Goal: Task Accomplishment & Management: Manage account settings

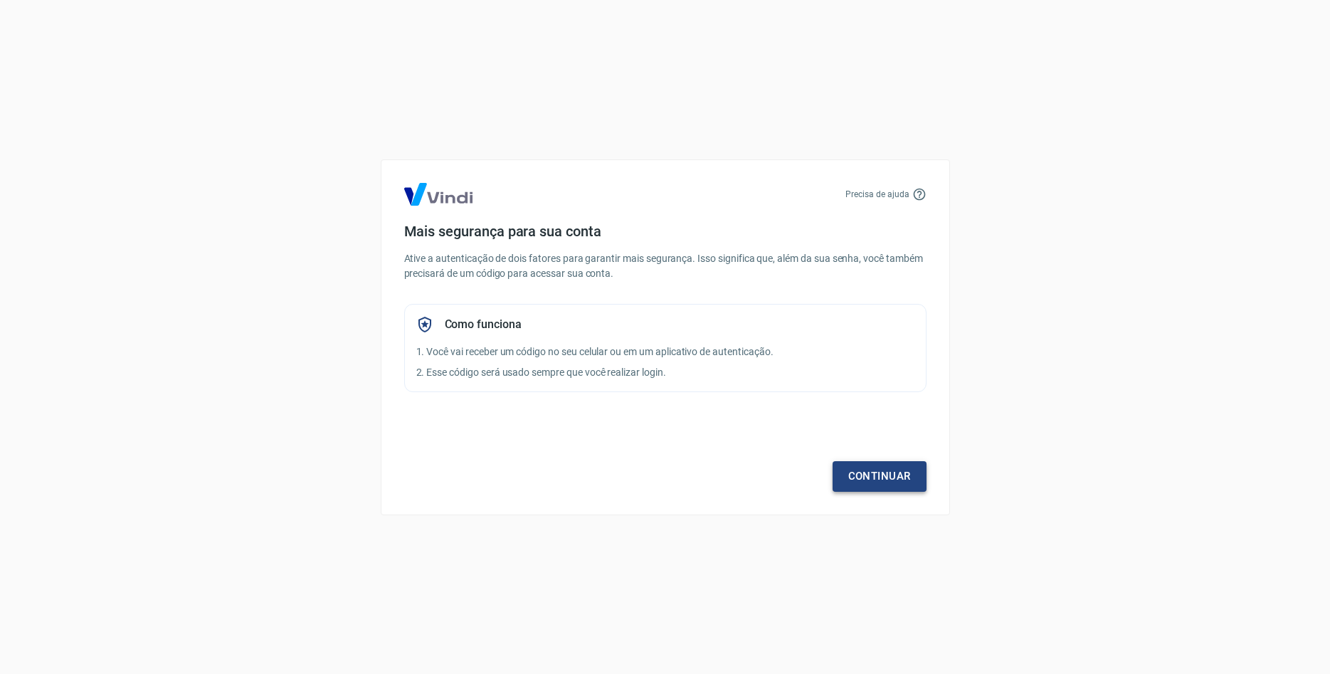
click at [867, 469] on link "Continuar" at bounding box center [880, 476] width 94 height 30
click at [875, 473] on link "Continuar" at bounding box center [880, 476] width 94 height 30
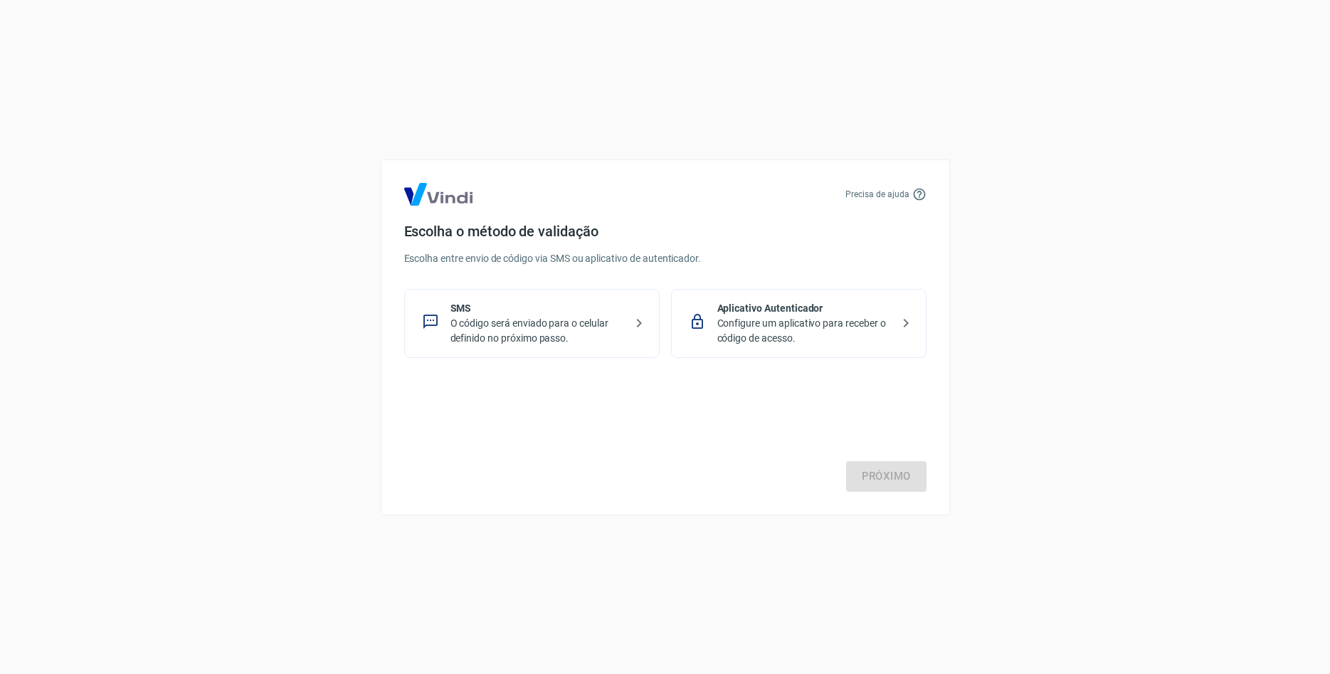
click at [798, 295] on div "Aplicativo Autenticador Configure um aplicativo para receber o código de acesso." at bounding box center [799, 323] width 256 height 69
click at [874, 468] on link "Próximo" at bounding box center [886, 476] width 80 height 30
click at [525, 321] on p "O código será enviado para o celular definido no próximo passo." at bounding box center [538, 331] width 174 height 30
click at [785, 330] on p "Configure um aplicativo para receber o código de acesso." at bounding box center [804, 331] width 174 height 30
click at [884, 465] on link "Próximo" at bounding box center [886, 476] width 80 height 30
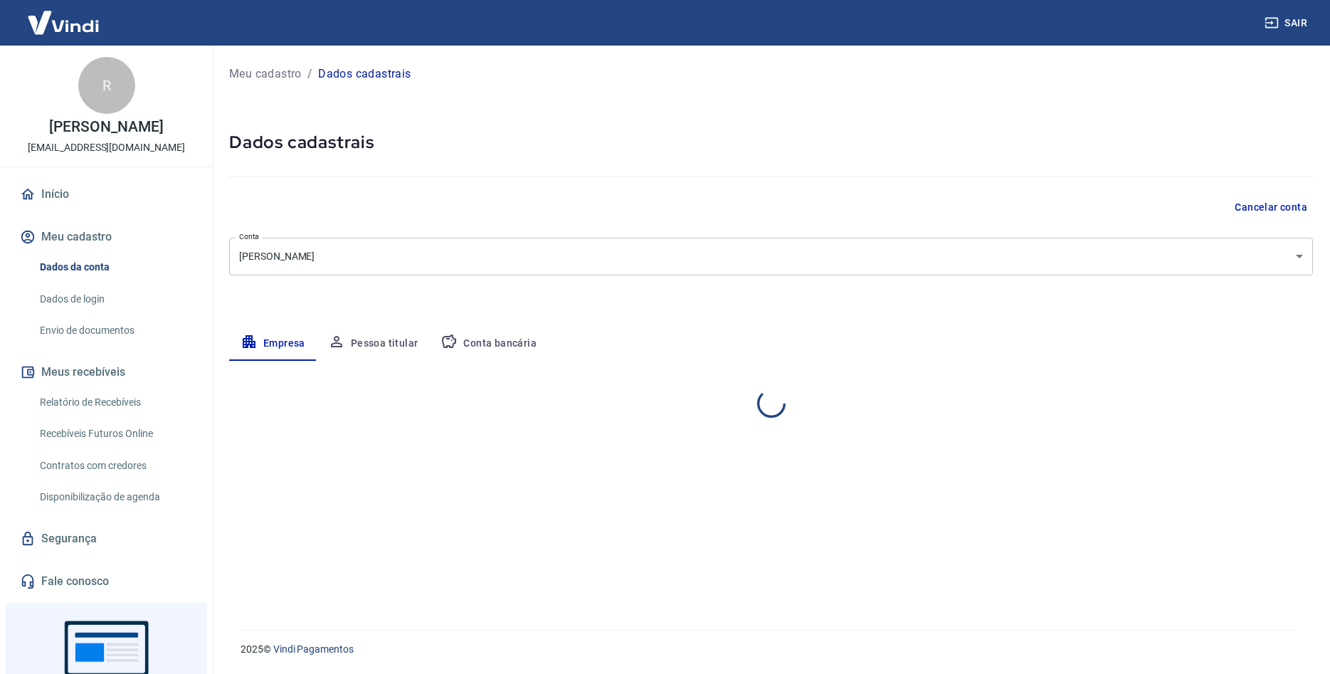
select select "RS"
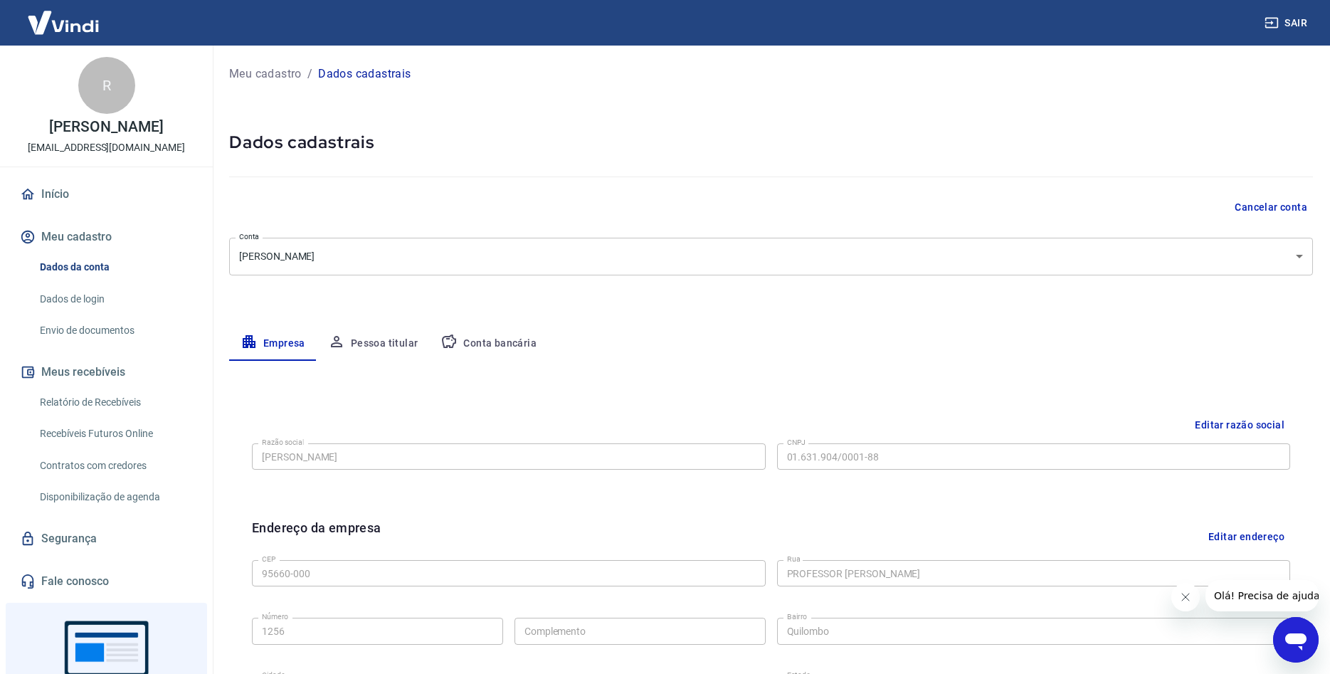
click at [312, 255] on body "Sair R Roseli Bock marketing@killana.ind.br Início Meu cadastro Dados da conta …" at bounding box center [665, 337] width 1330 height 674
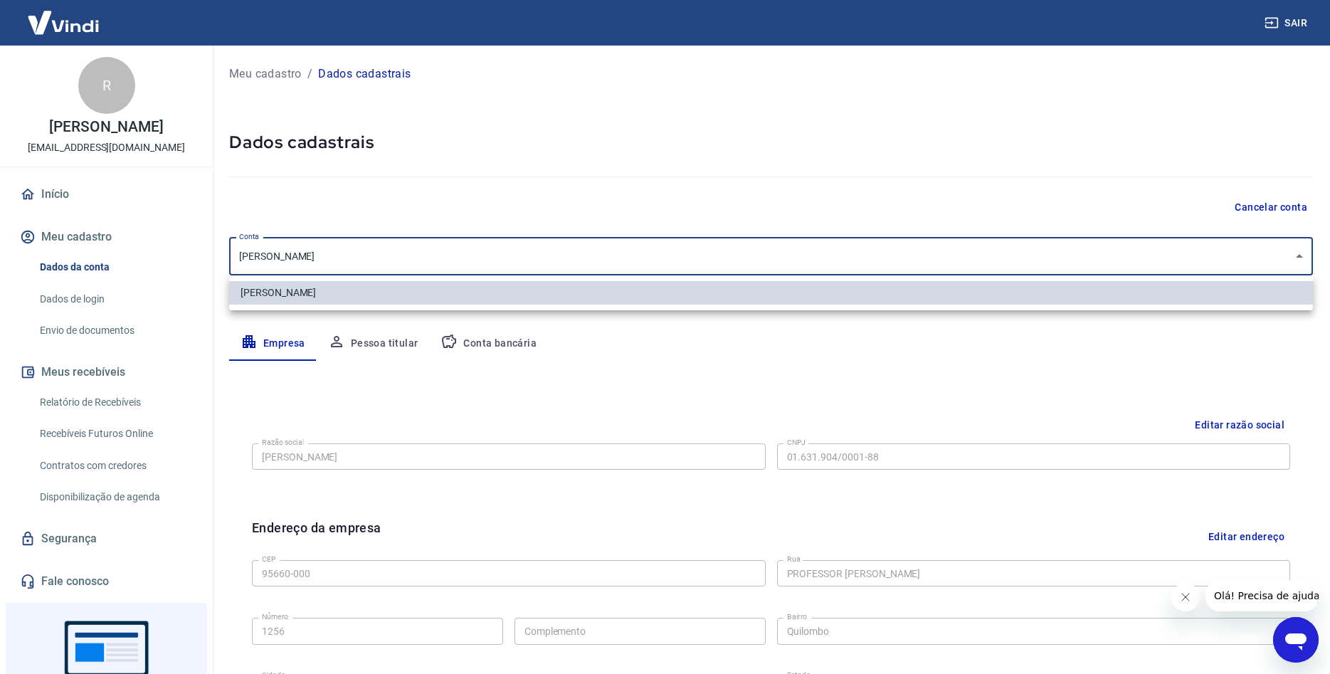
click at [312, 255] on div at bounding box center [665, 337] width 1330 height 674
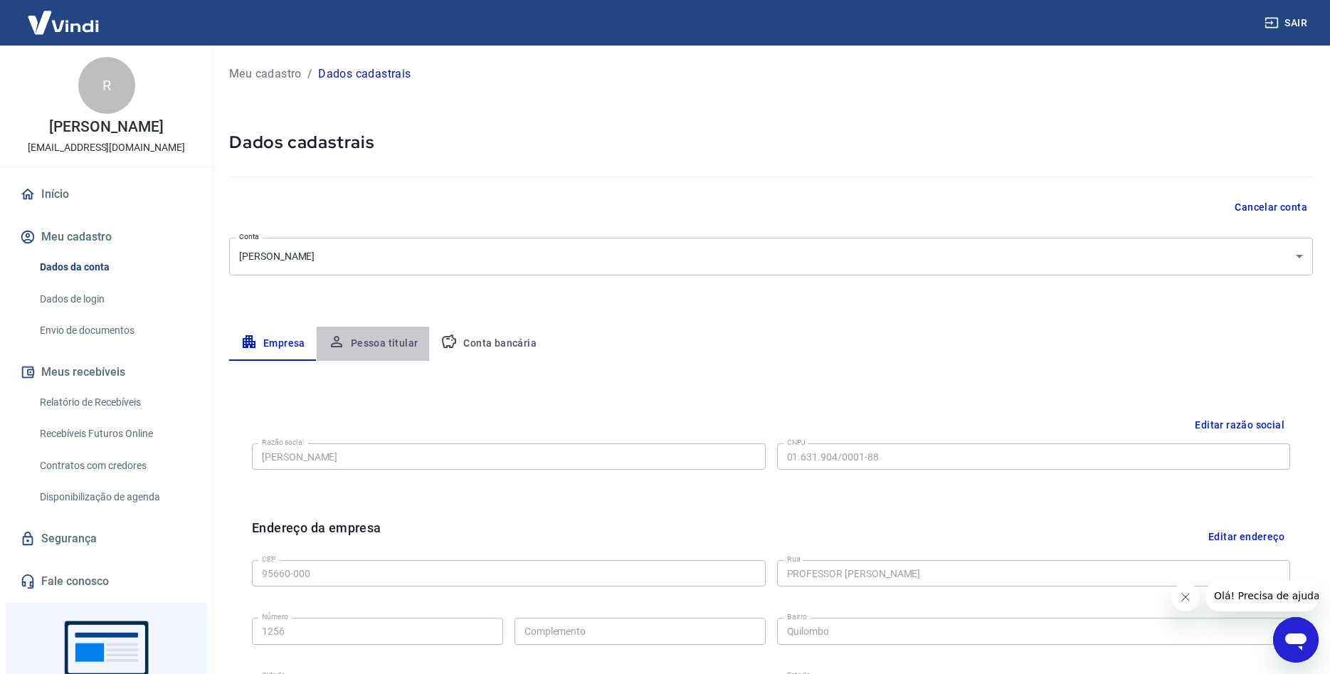
click at [377, 347] on button "Pessoa titular" at bounding box center [373, 344] width 113 height 34
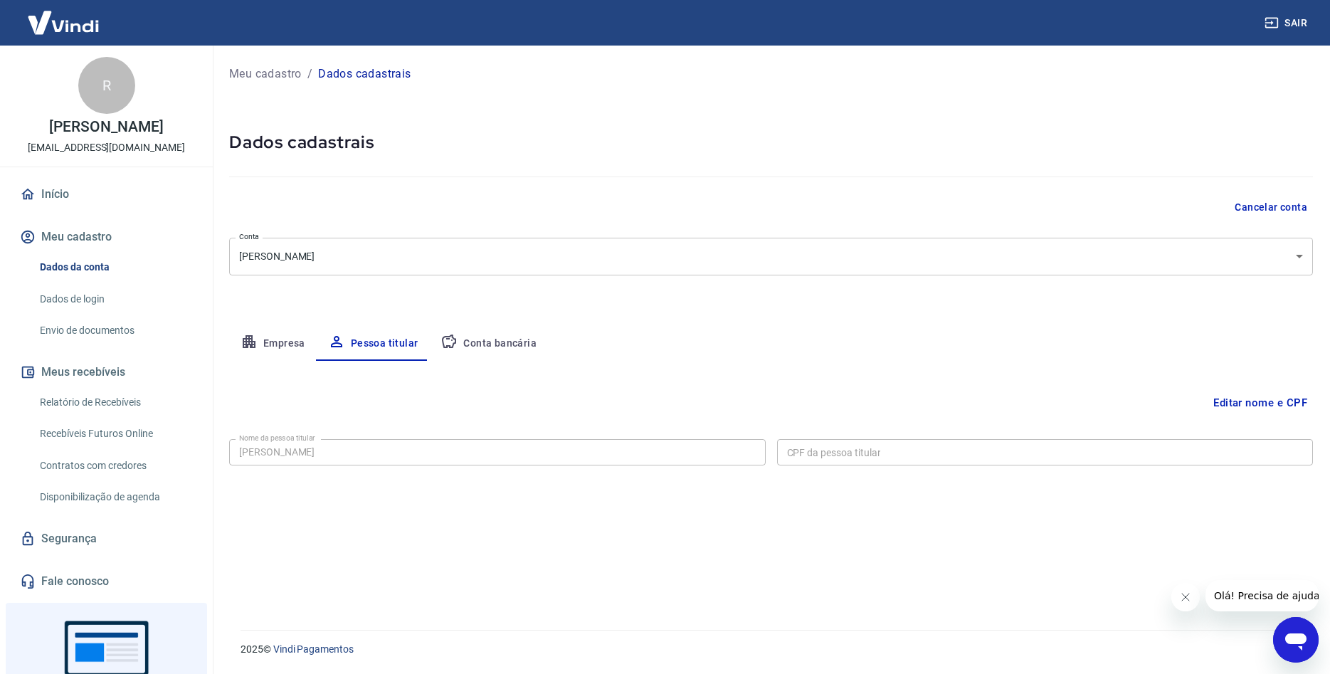
click at [1264, 400] on button "Editar nome e CPF" at bounding box center [1260, 402] width 105 height 27
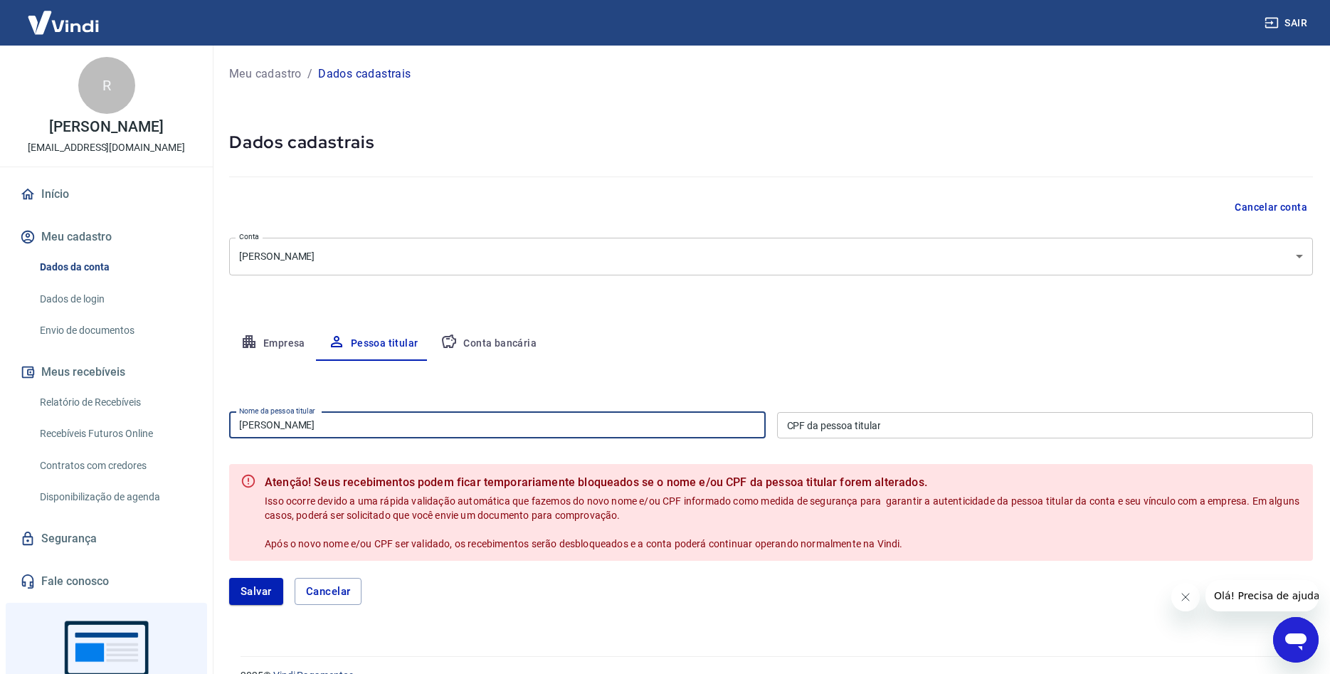
drag, startPoint x: 318, startPoint y: 428, endPoint x: 72, endPoint y: 396, distance: 248.3
click at [229, 412] on input "Roseli Bock" at bounding box center [497, 425] width 537 height 26
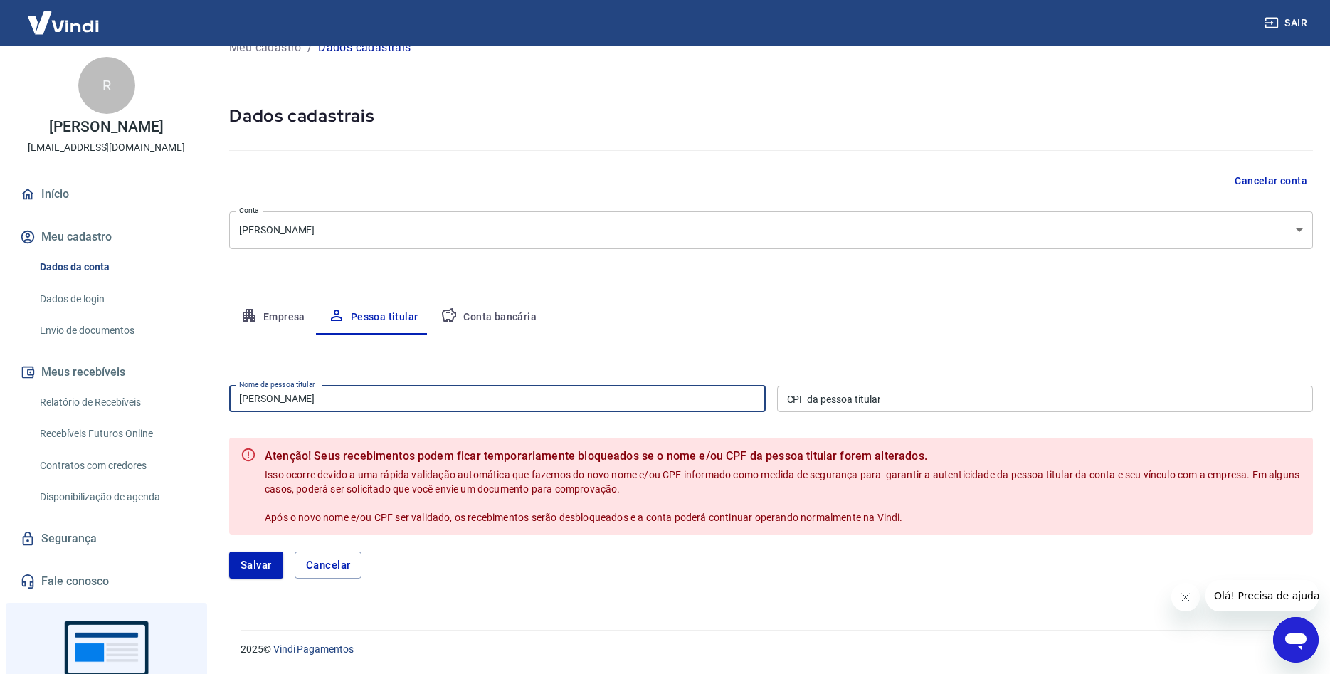
type input "Marcos Rafael Huff"
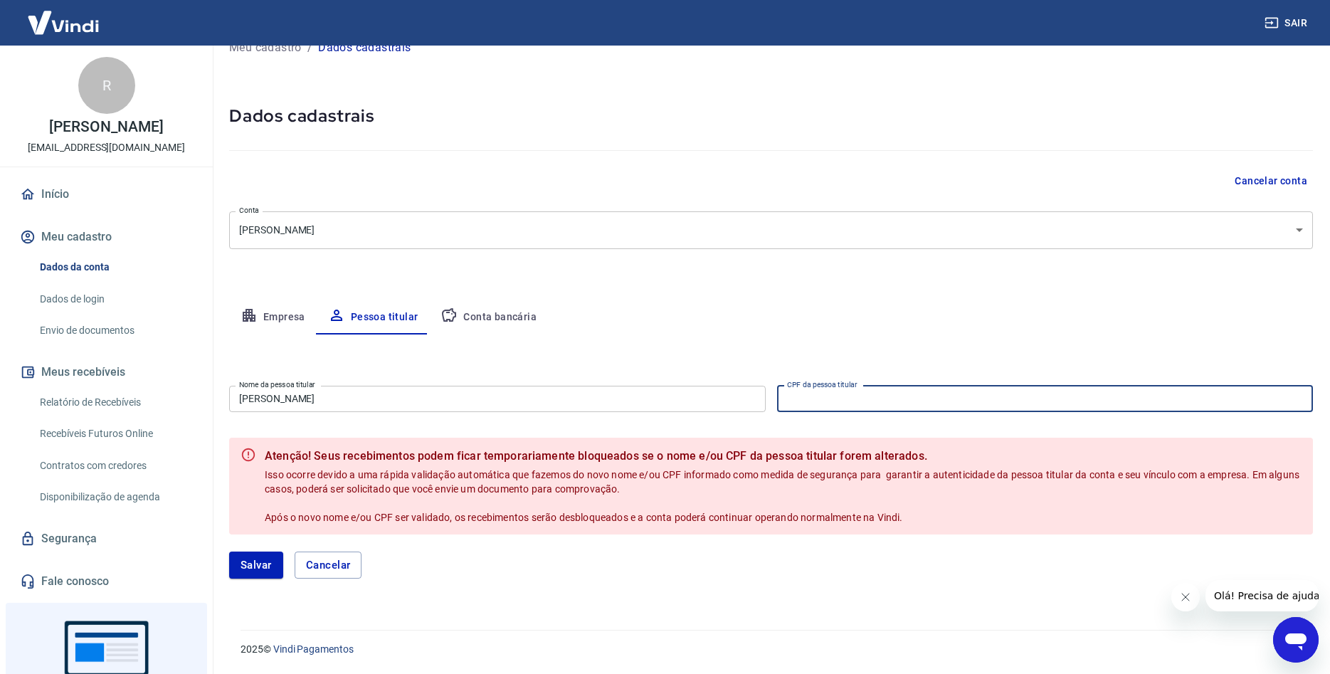
click at [846, 398] on input "CPF da pessoa titular" at bounding box center [1045, 399] width 537 height 26
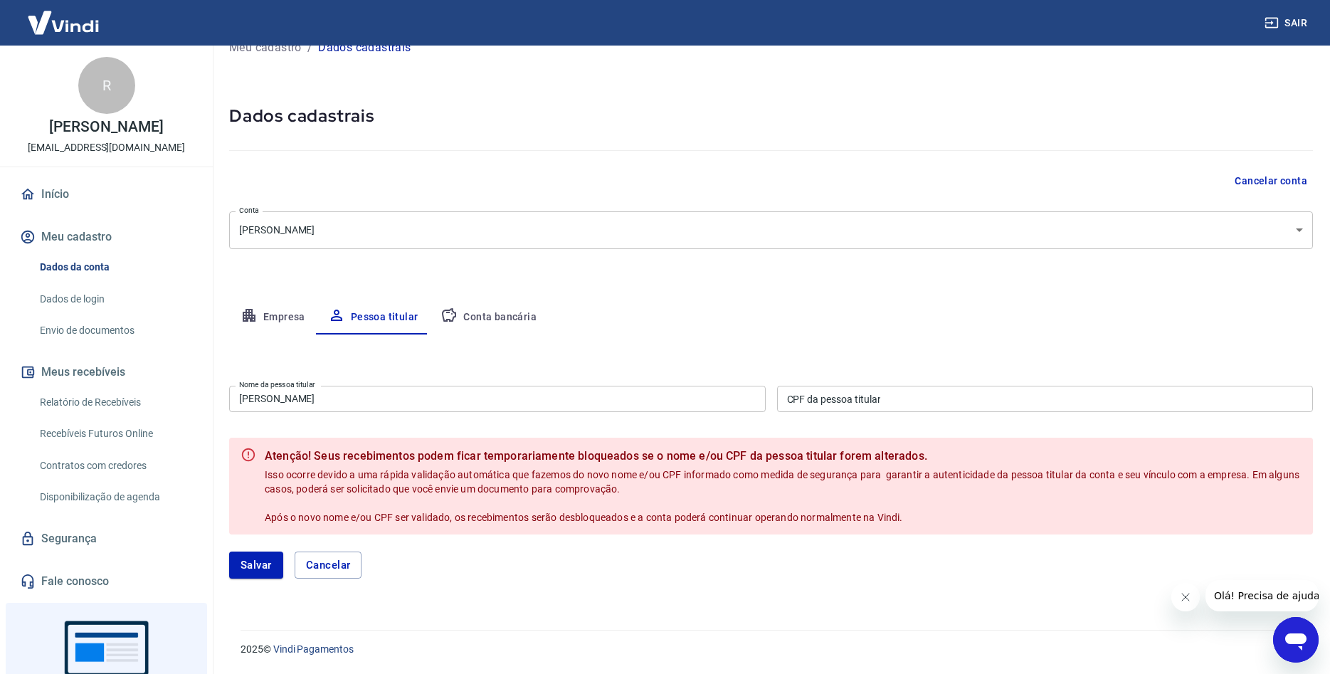
click at [814, 398] on div "CPF da pessoa titular CPF da pessoa titular" at bounding box center [1045, 399] width 537 height 26
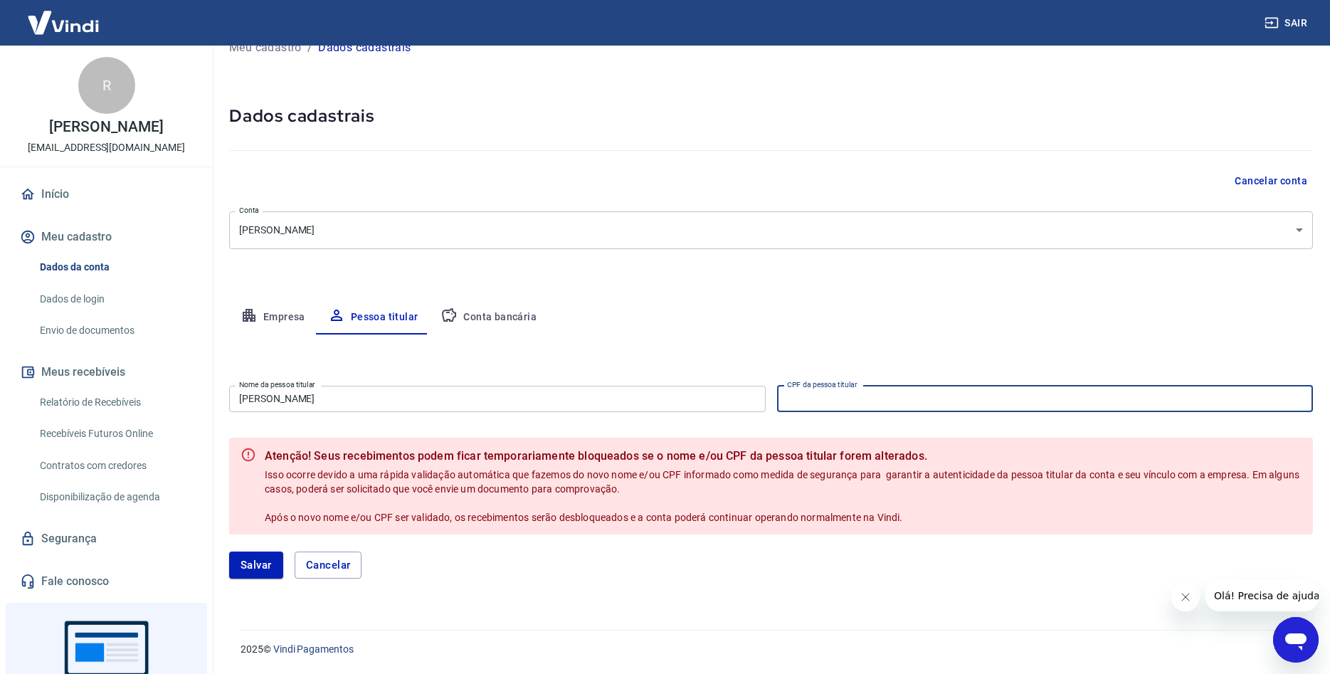
click at [815, 399] on input "CPF da pessoa titular" at bounding box center [1045, 399] width 537 height 26
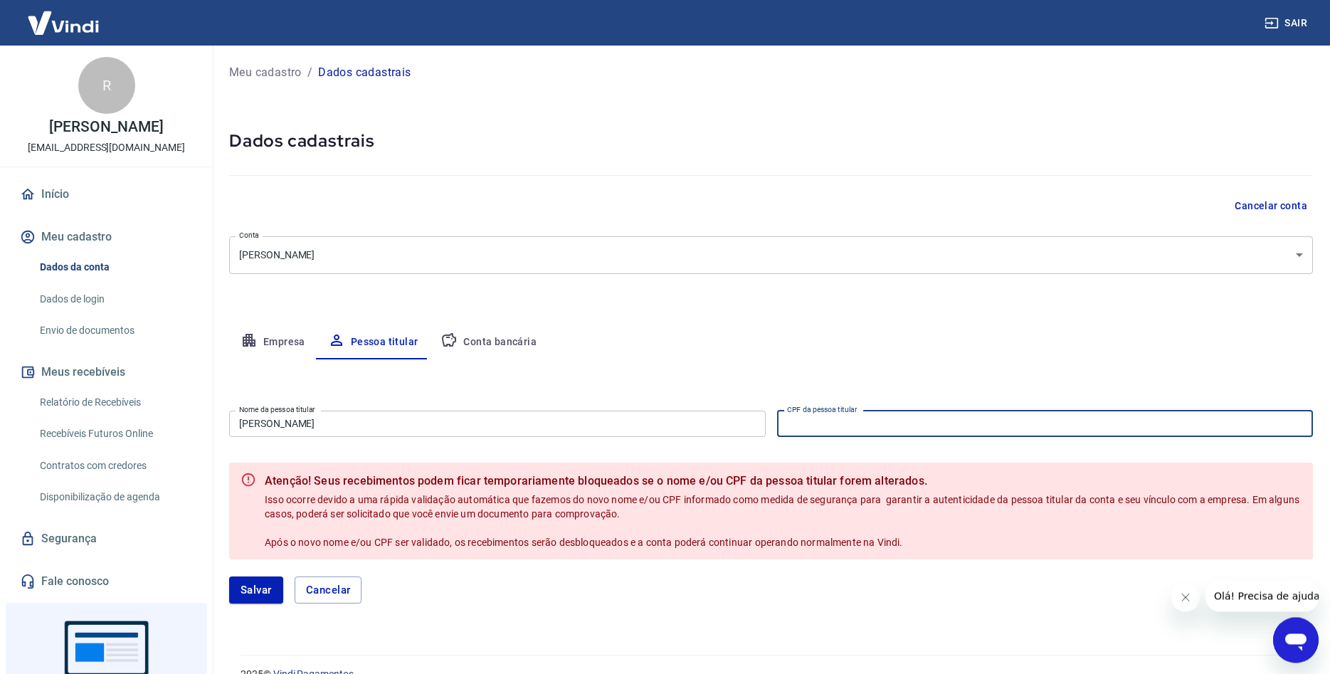
scroll to position [0, 0]
type input "001.014.300-94"
click at [263, 588] on button "Salvar" at bounding box center [256, 591] width 54 height 27
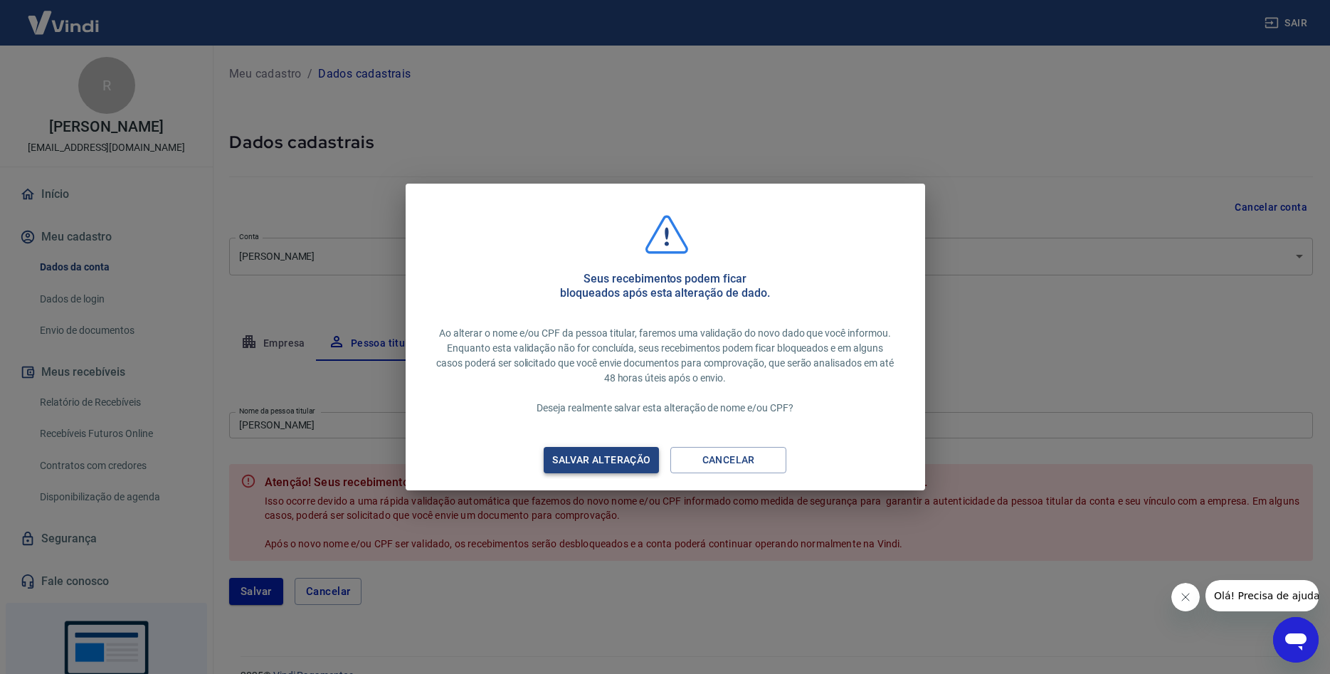
click at [598, 456] on div "Salvar alteração" at bounding box center [601, 460] width 132 height 18
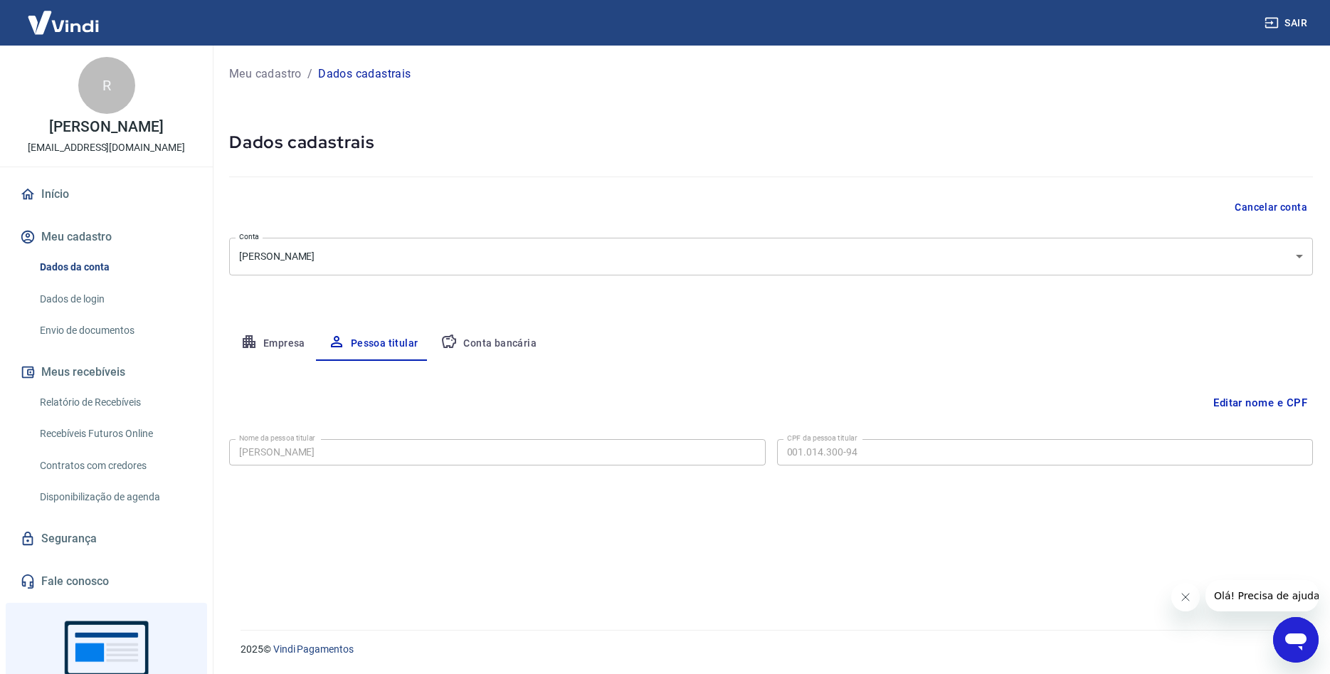
click at [60, 20] on img at bounding box center [63, 22] width 93 height 43
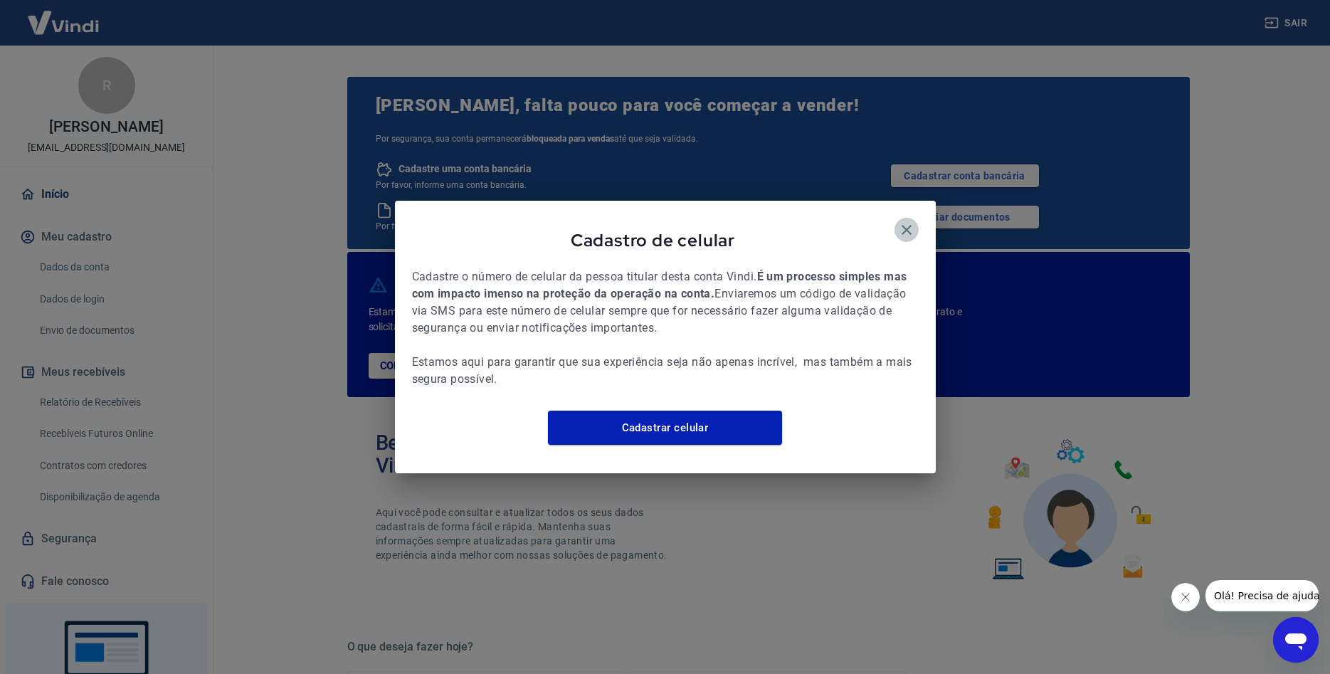
click at [905, 221] on icon "button" at bounding box center [906, 229] width 17 height 17
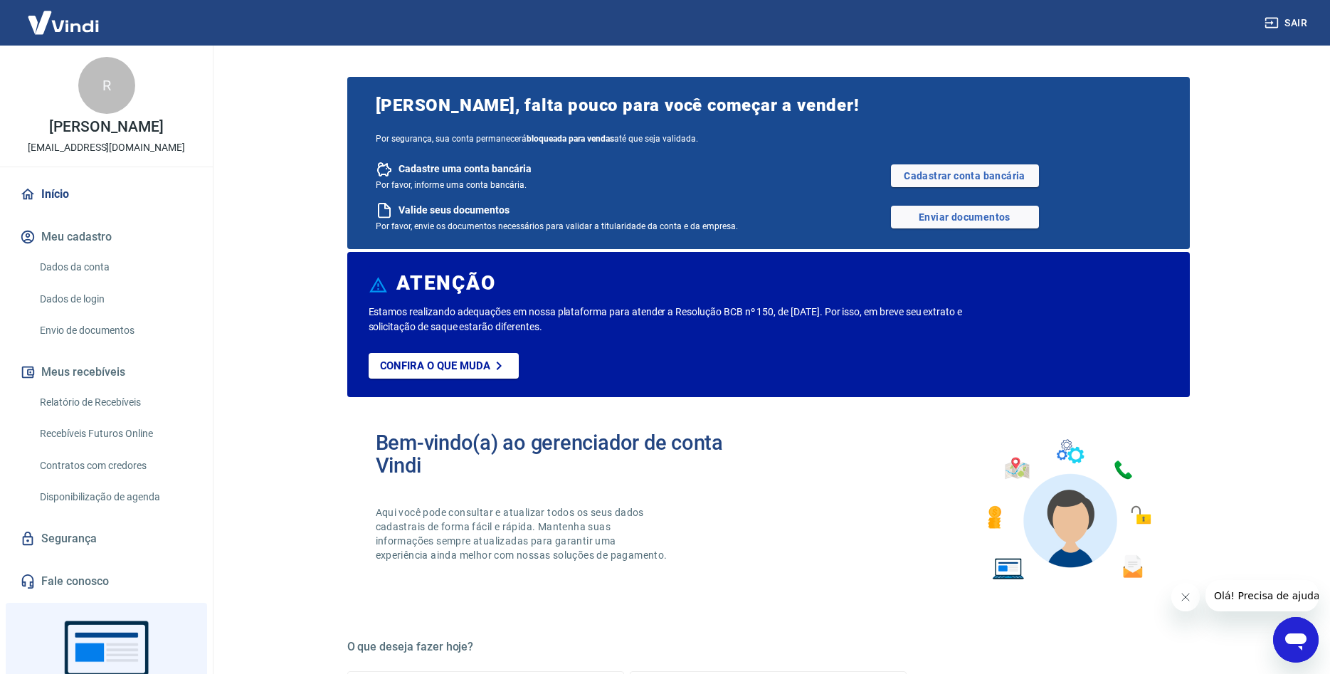
click at [93, 270] on link "Dados da conta" at bounding box center [115, 267] width 162 height 29
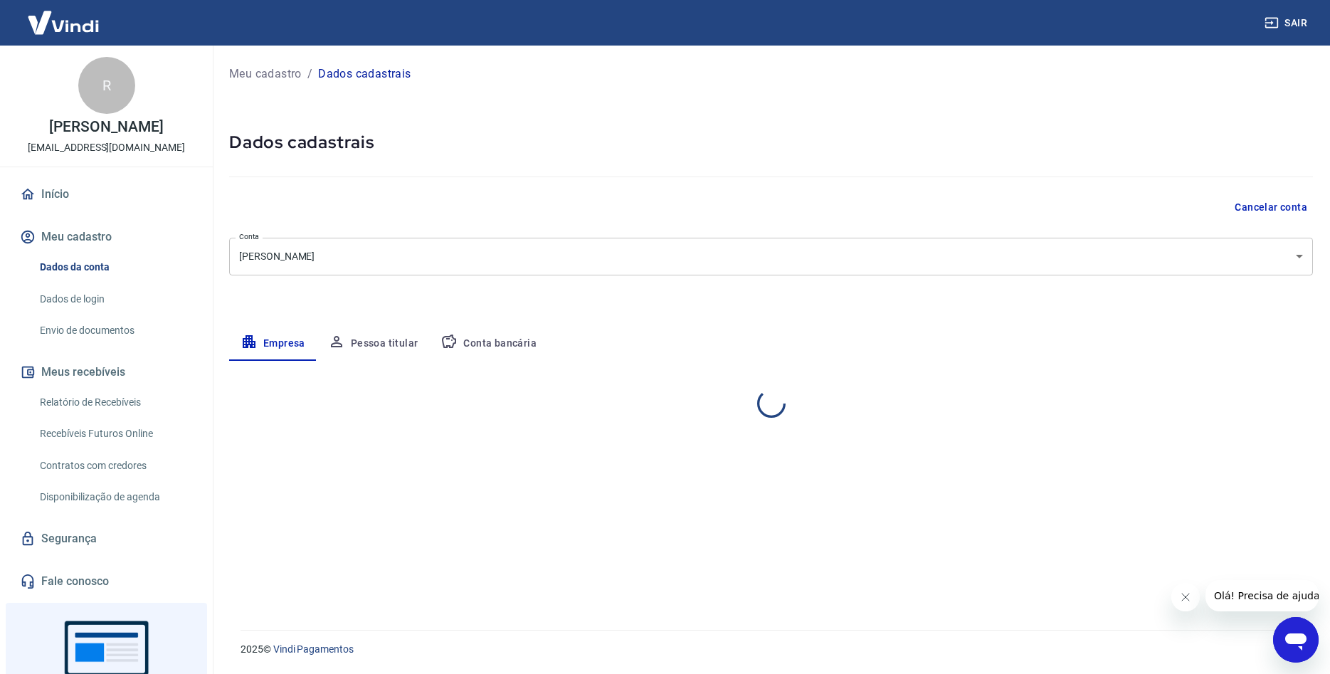
select select "RS"
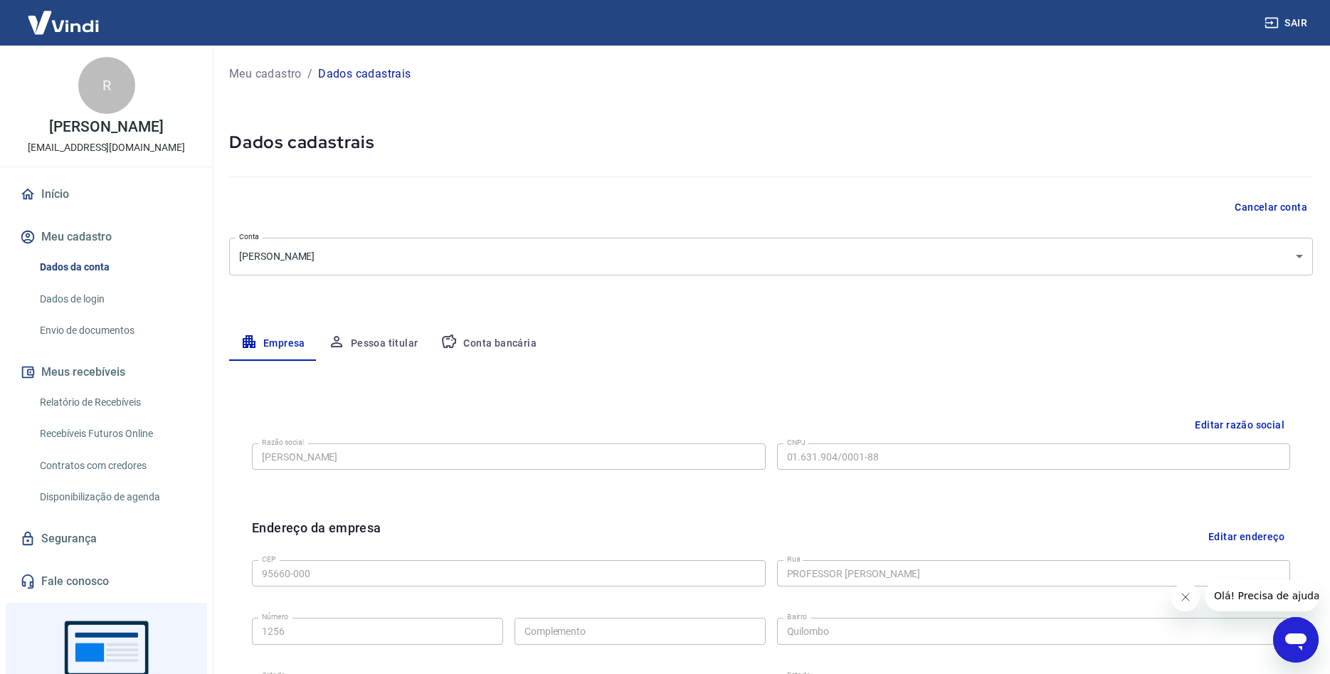
click at [381, 253] on body "Sair R Roseli Bock marketing@killana.ind.br Início Meu cadastro Dados da conta …" at bounding box center [665, 337] width 1330 height 674
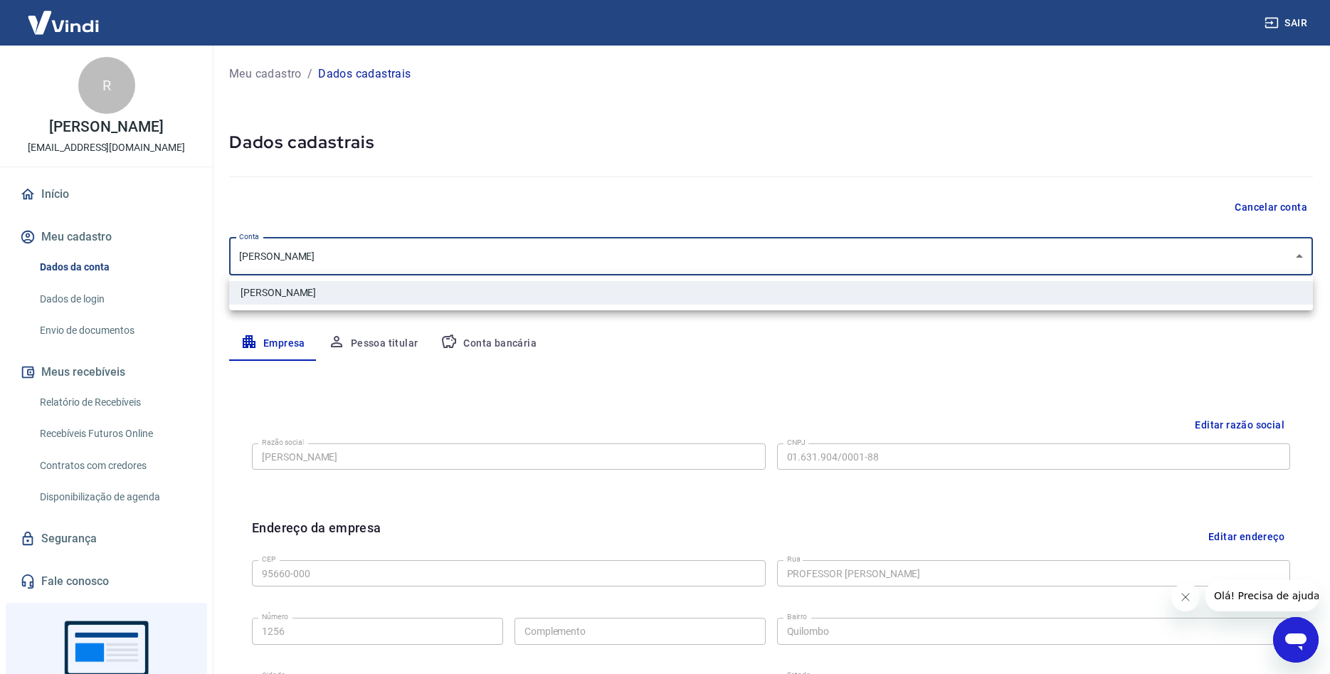
click at [381, 253] on div at bounding box center [665, 337] width 1330 height 674
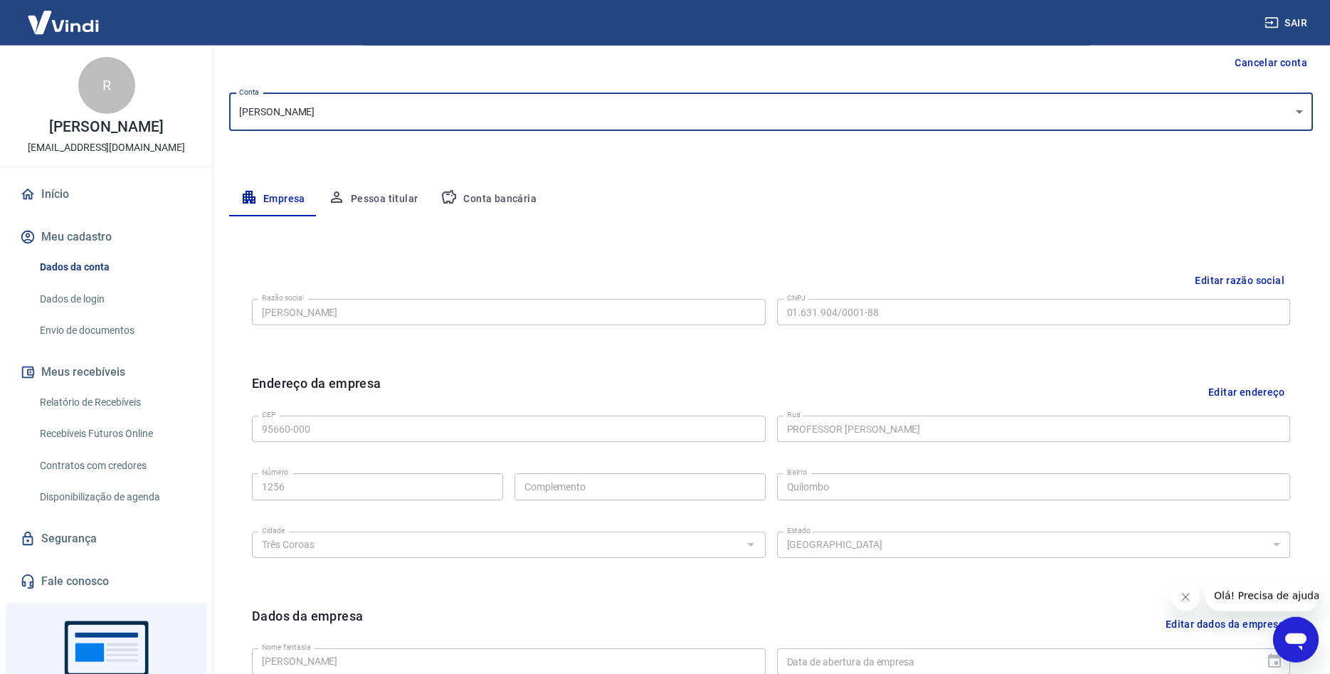
scroll to position [145, 0]
click at [1247, 281] on button "Editar razão social" at bounding box center [1239, 280] width 101 height 26
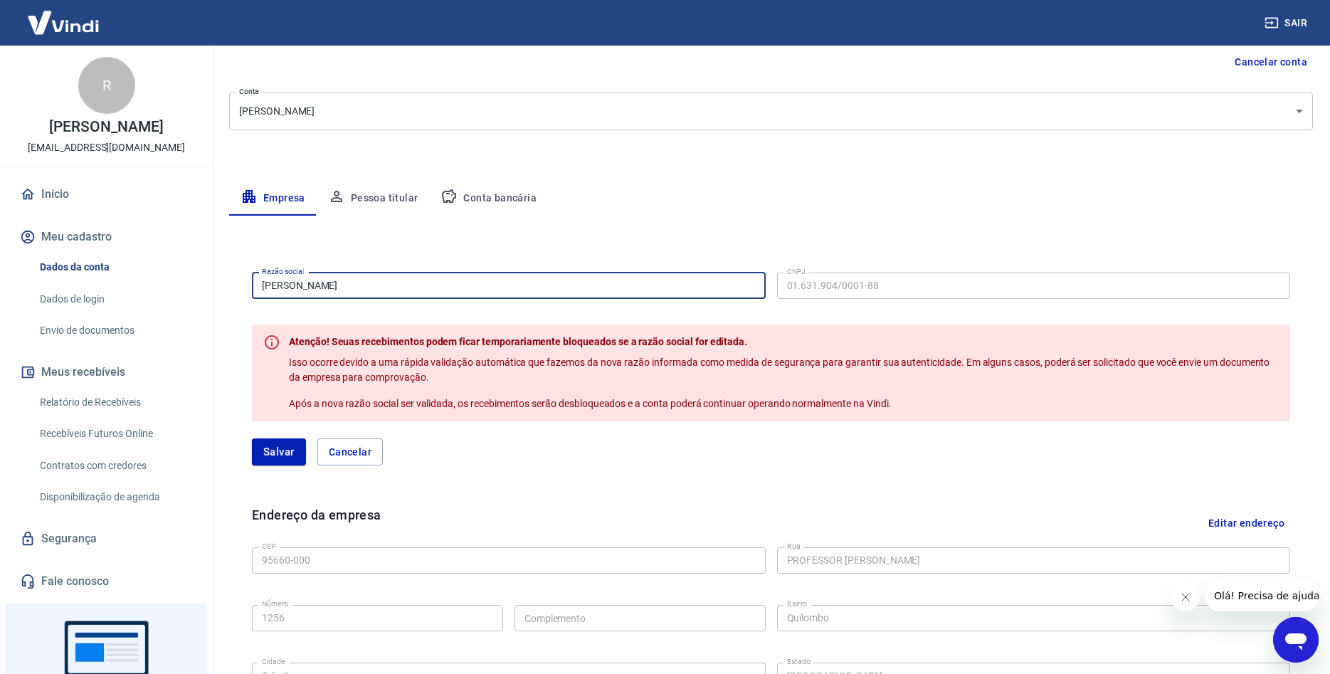
drag, startPoint x: 273, startPoint y: 293, endPoint x: 164, endPoint y: 302, distance: 110.0
click at [252, 299] on input "[PERSON_NAME]" at bounding box center [509, 286] width 514 height 26
type input "Killana Calçados Ltda"
click at [280, 451] on button "Salvar" at bounding box center [279, 451] width 54 height 27
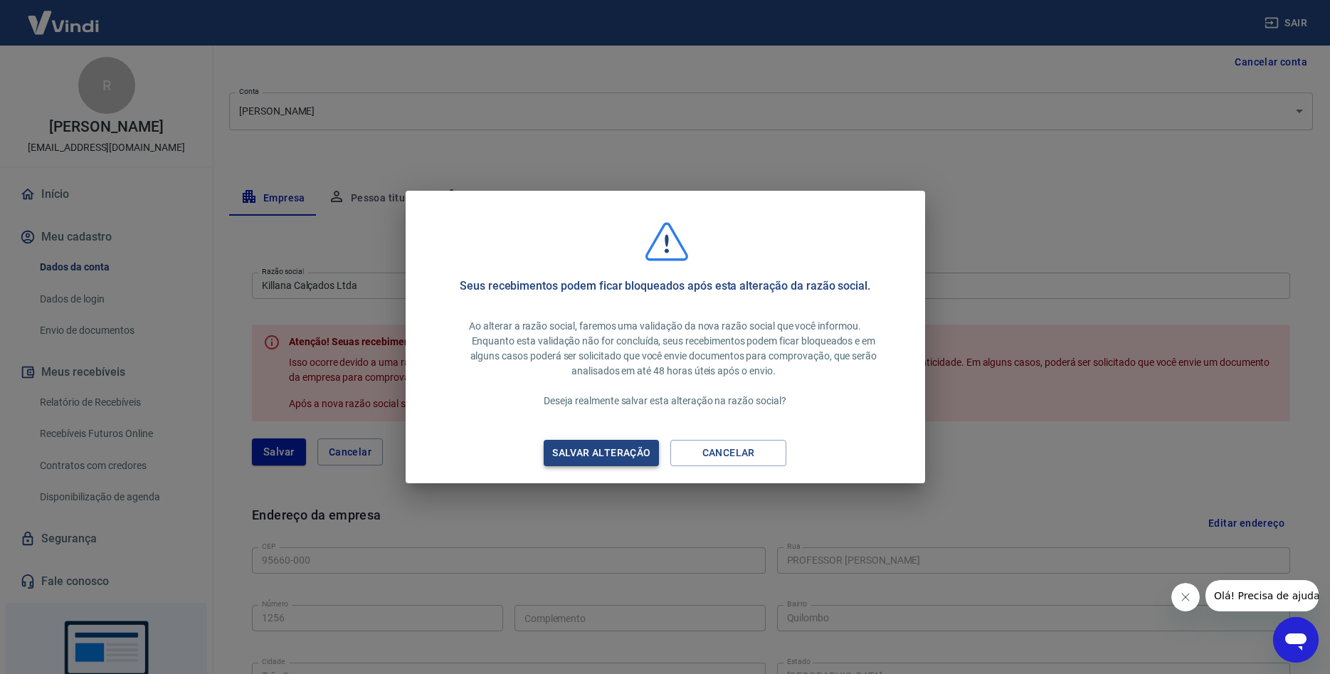
click at [599, 446] on div "Salvar alteração" at bounding box center [601, 453] width 132 height 18
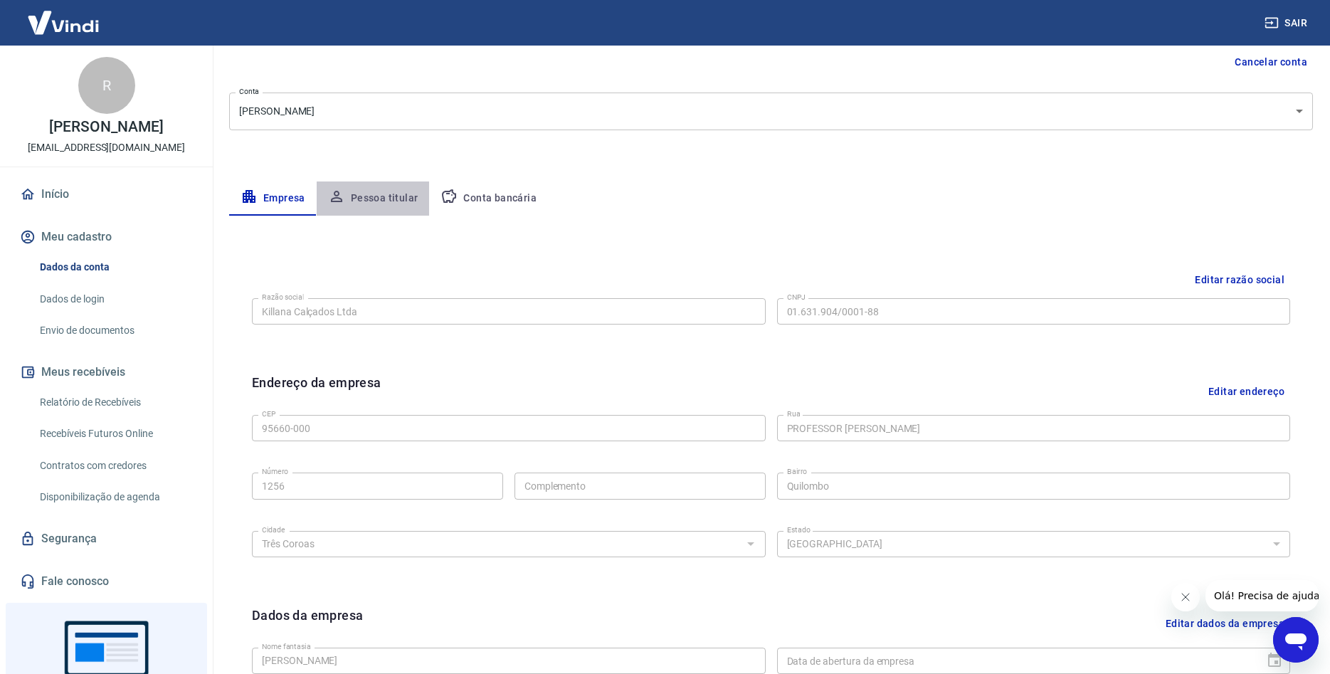
click at [389, 191] on button "Pessoa titular" at bounding box center [373, 198] width 113 height 34
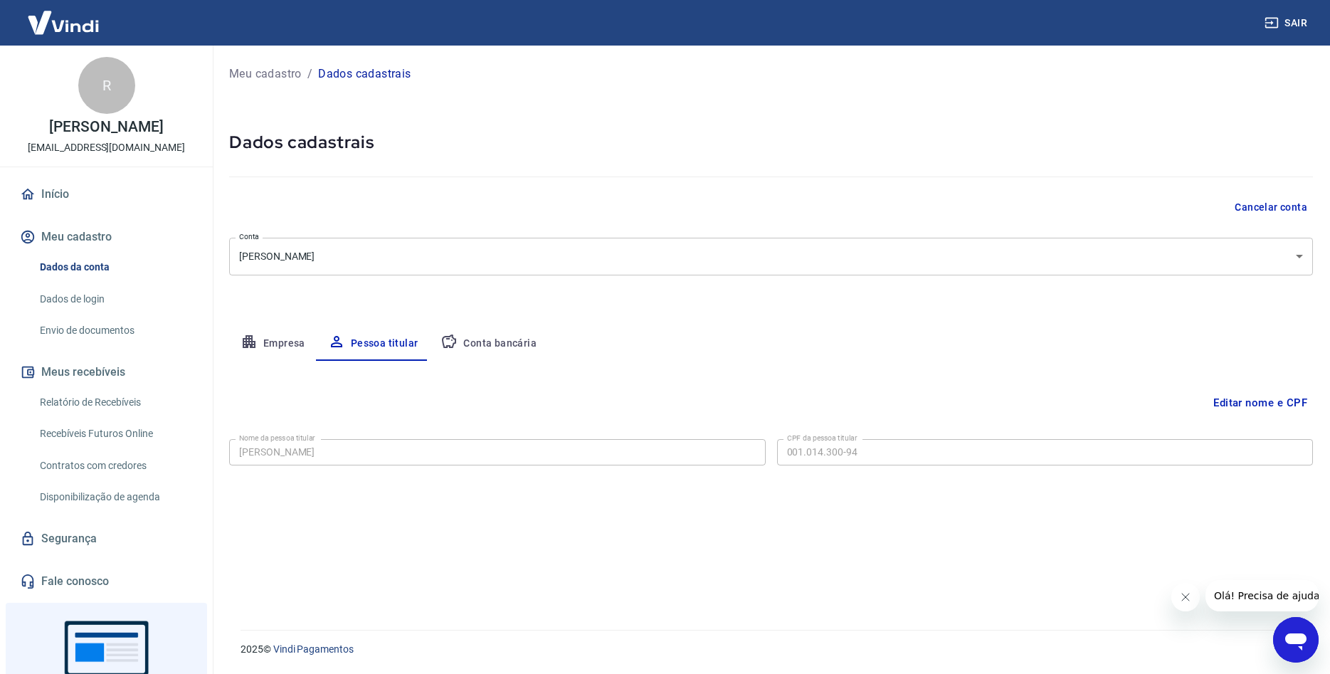
click at [280, 341] on button "Empresa" at bounding box center [273, 344] width 88 height 34
select select "RS"
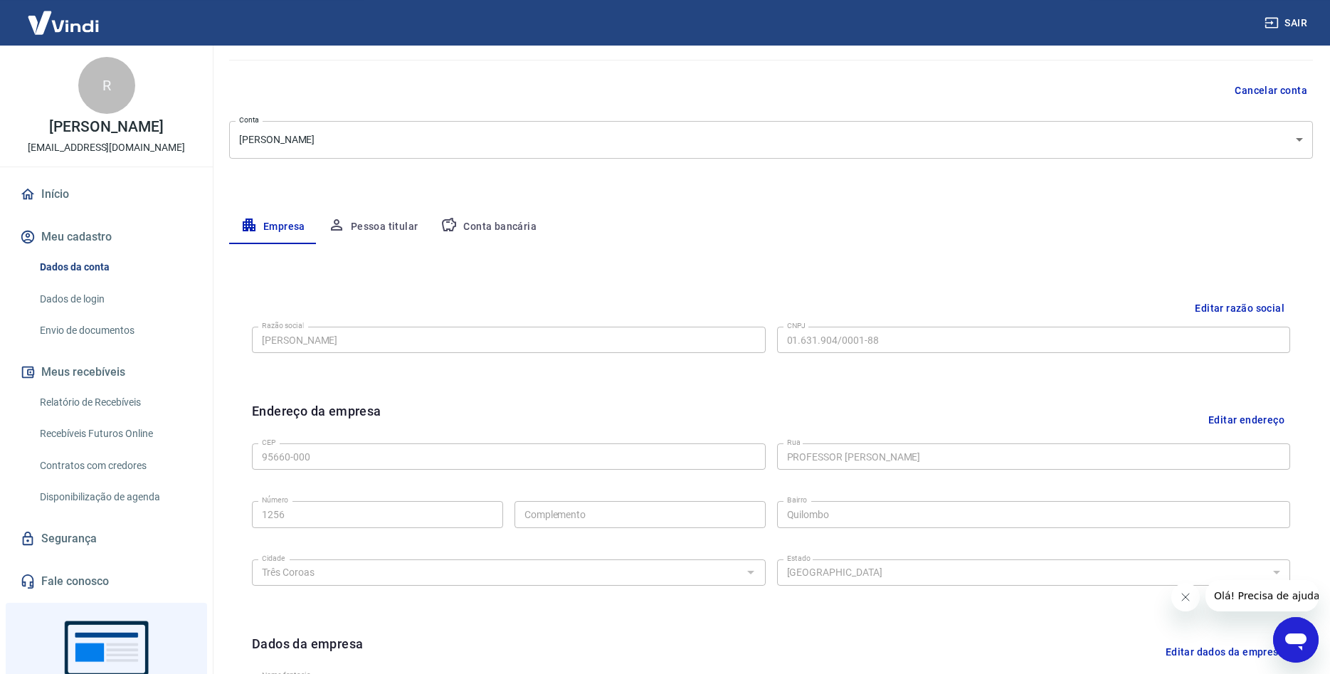
scroll to position [218, 0]
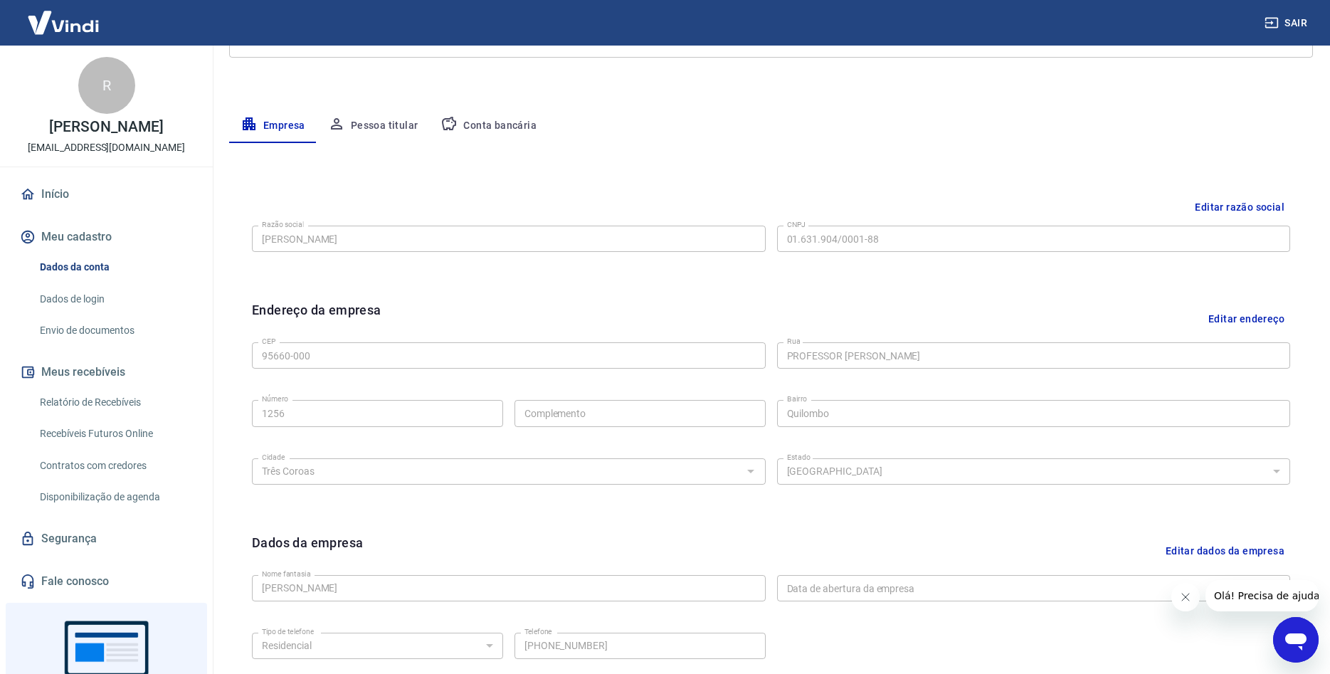
click at [1259, 202] on button "Editar razão social" at bounding box center [1239, 207] width 101 height 26
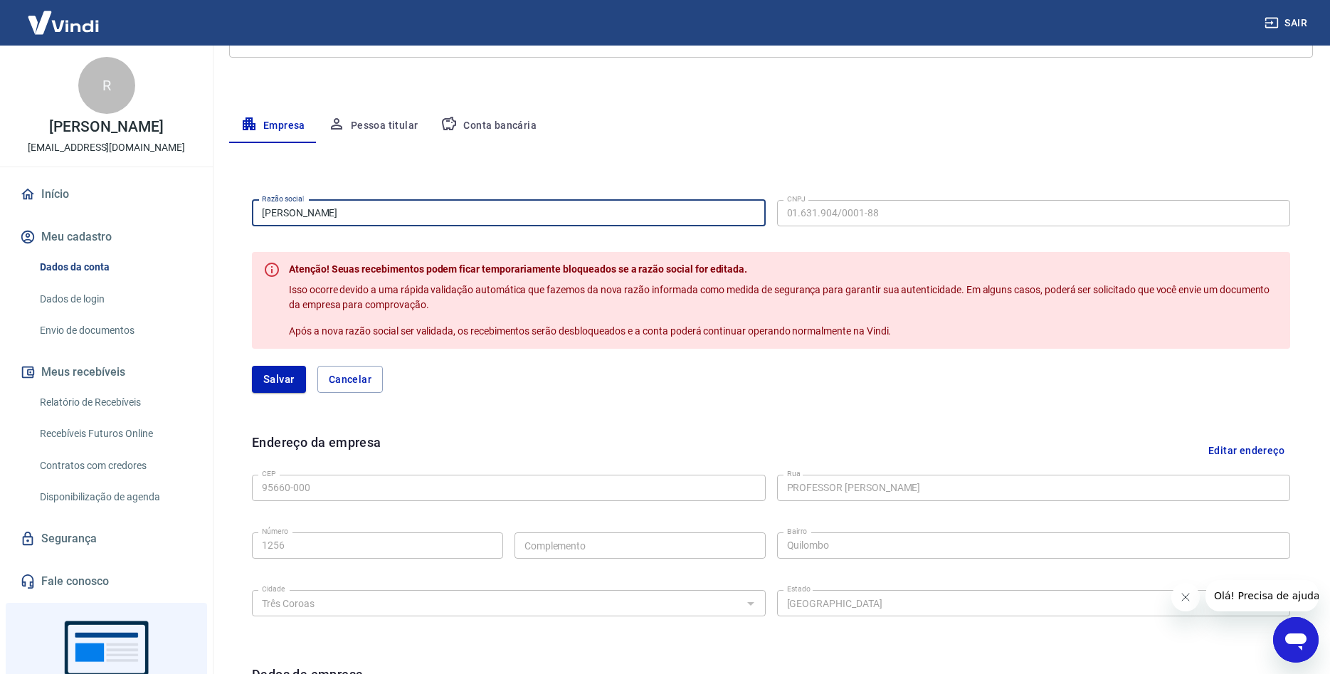
drag, startPoint x: 374, startPoint y: 214, endPoint x: -42, endPoint y: 216, distance: 416.4
click at [252, 216] on input "[PERSON_NAME]" at bounding box center [509, 213] width 514 height 26
type input "Killana Calçados Ltda"
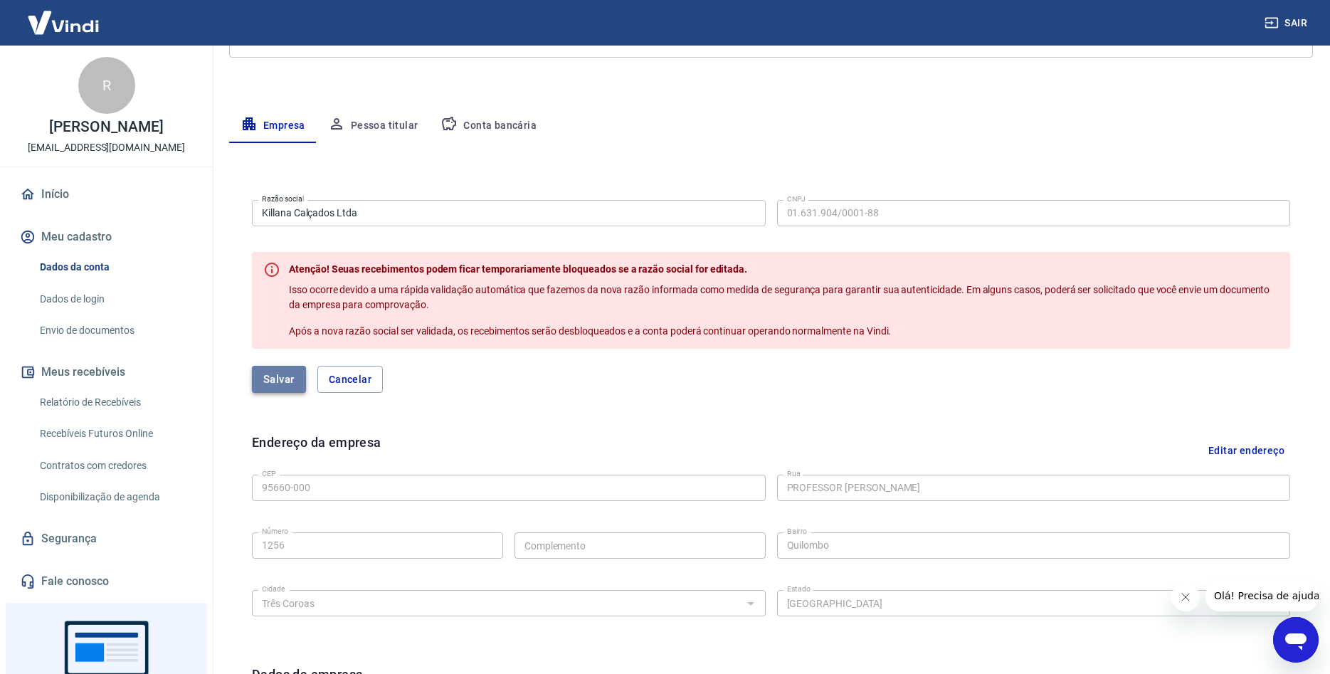
click at [274, 377] on button "Salvar" at bounding box center [279, 379] width 54 height 27
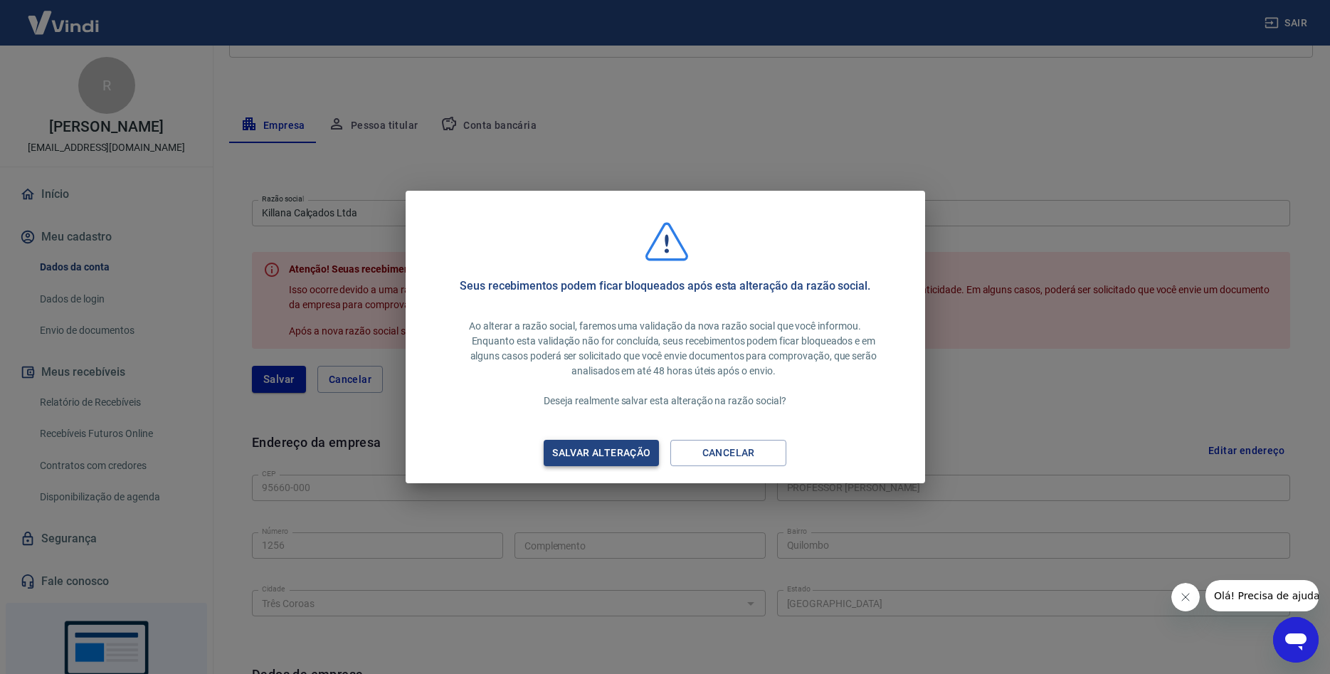
click at [628, 446] on div "Salvar alteração" at bounding box center [601, 453] width 132 height 18
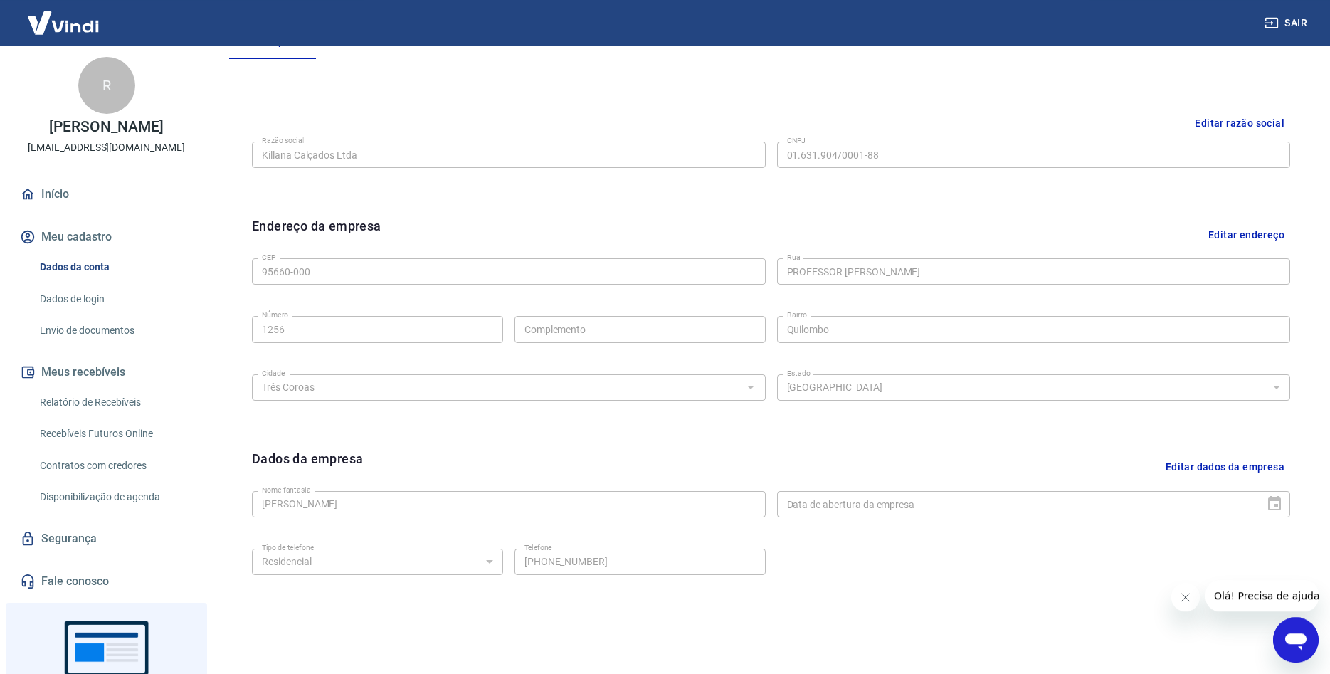
scroll to position [352, 0]
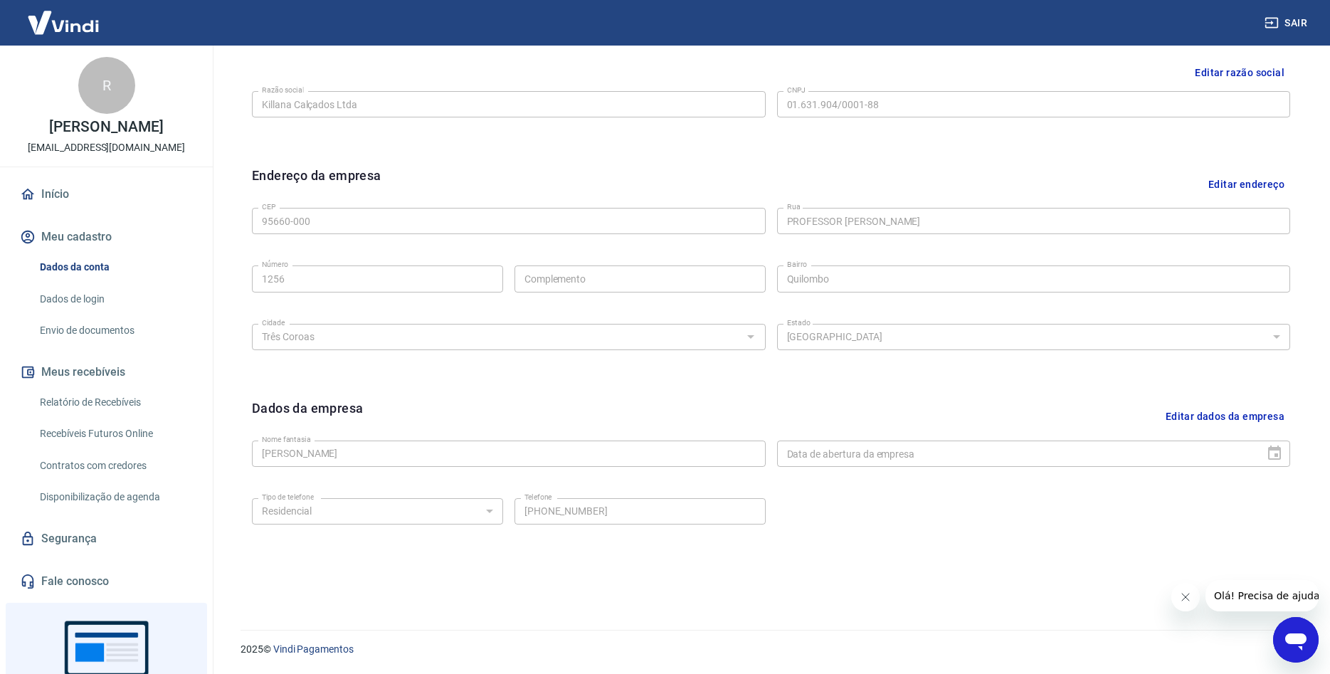
click at [1231, 417] on button "Editar dados da empresa" at bounding box center [1225, 417] width 130 height 36
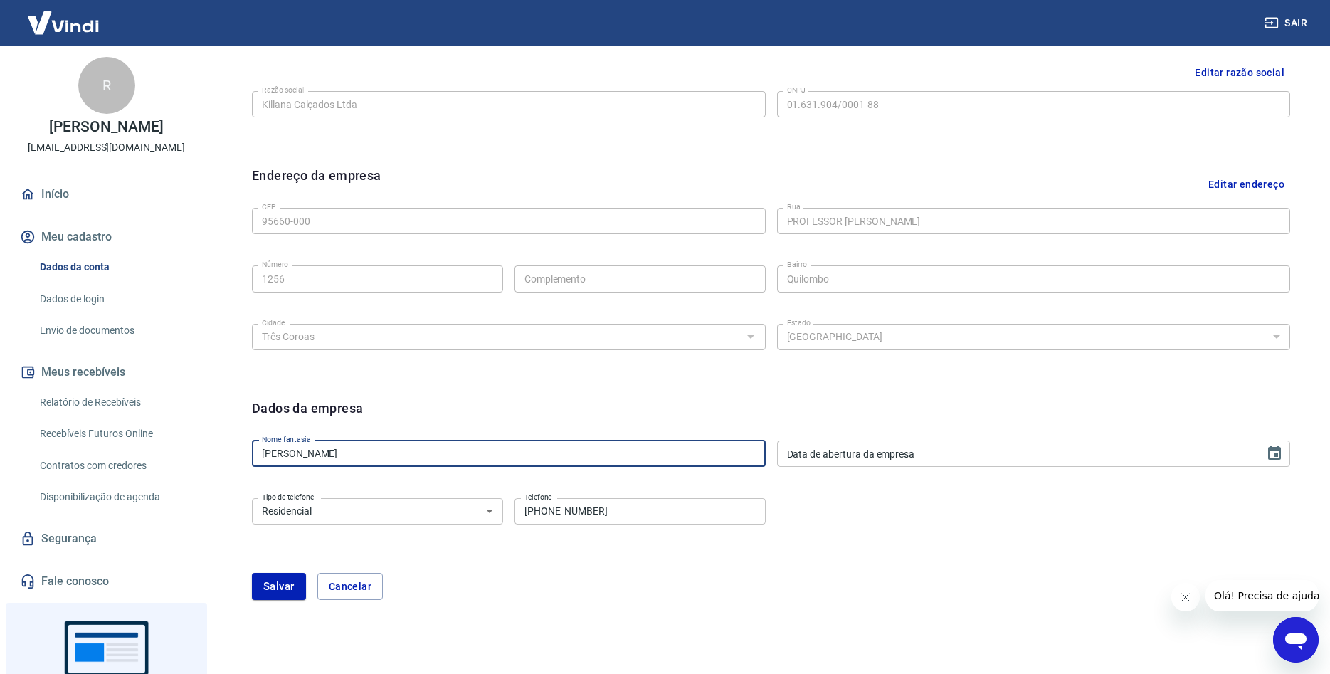
drag, startPoint x: 355, startPoint y: 458, endPoint x: 124, endPoint y: 459, distance: 231.3
type input "Killana Calçados"
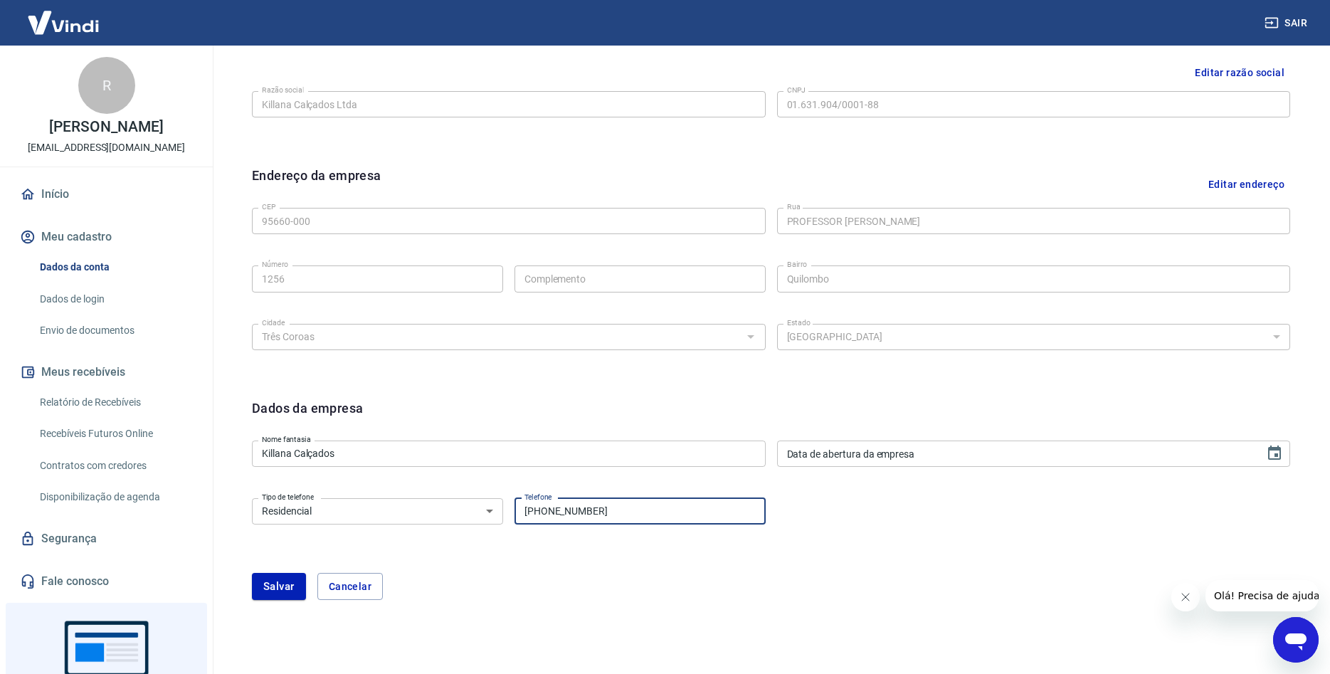
drag, startPoint x: 616, startPoint y: 515, endPoint x: 342, endPoint y: 520, distance: 274.1
click at [515, 520] on input "(11) 9999-9999" at bounding box center [640, 511] width 251 height 26
click at [589, 516] on input "(51) 3541" at bounding box center [640, 511] width 251 height 26
type input "(51) 3541-9440"
click at [283, 586] on button "Salvar" at bounding box center [279, 586] width 54 height 27
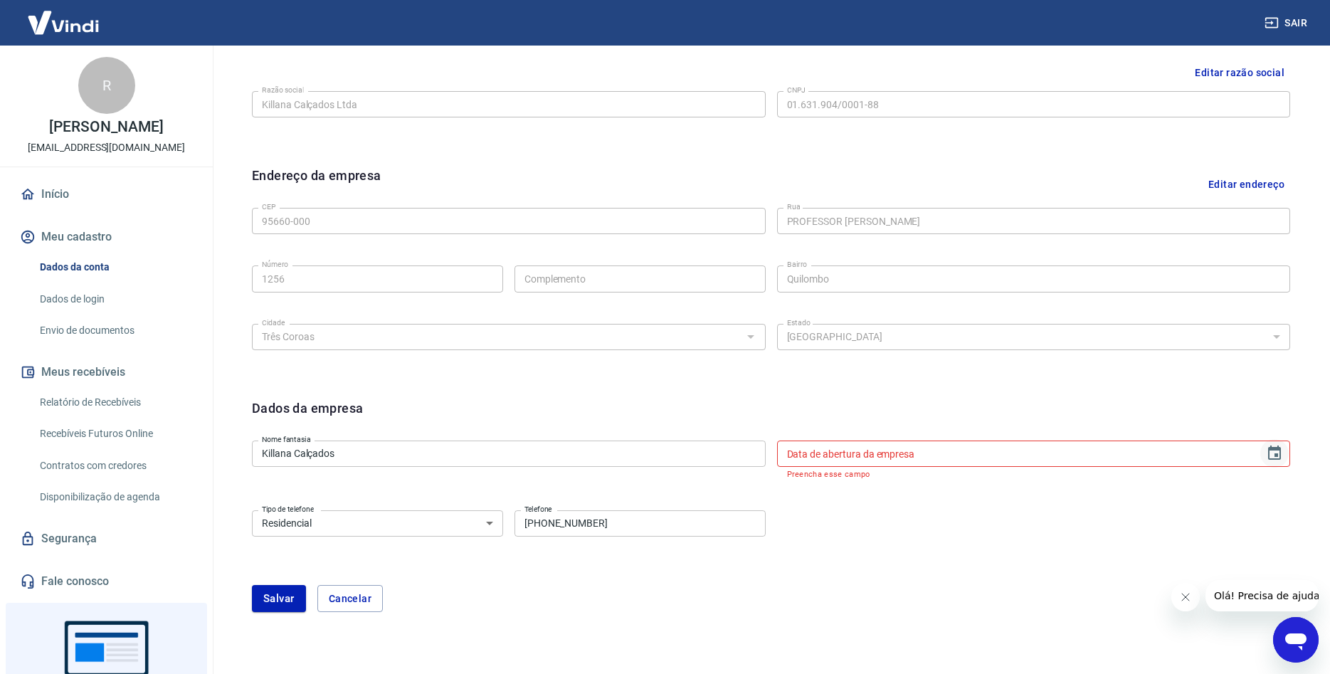
click at [1278, 452] on icon "Choose date" at bounding box center [1274, 453] width 17 height 17
click at [844, 223] on div "agosto 2025" at bounding box center [822, 225] width 56 height 15
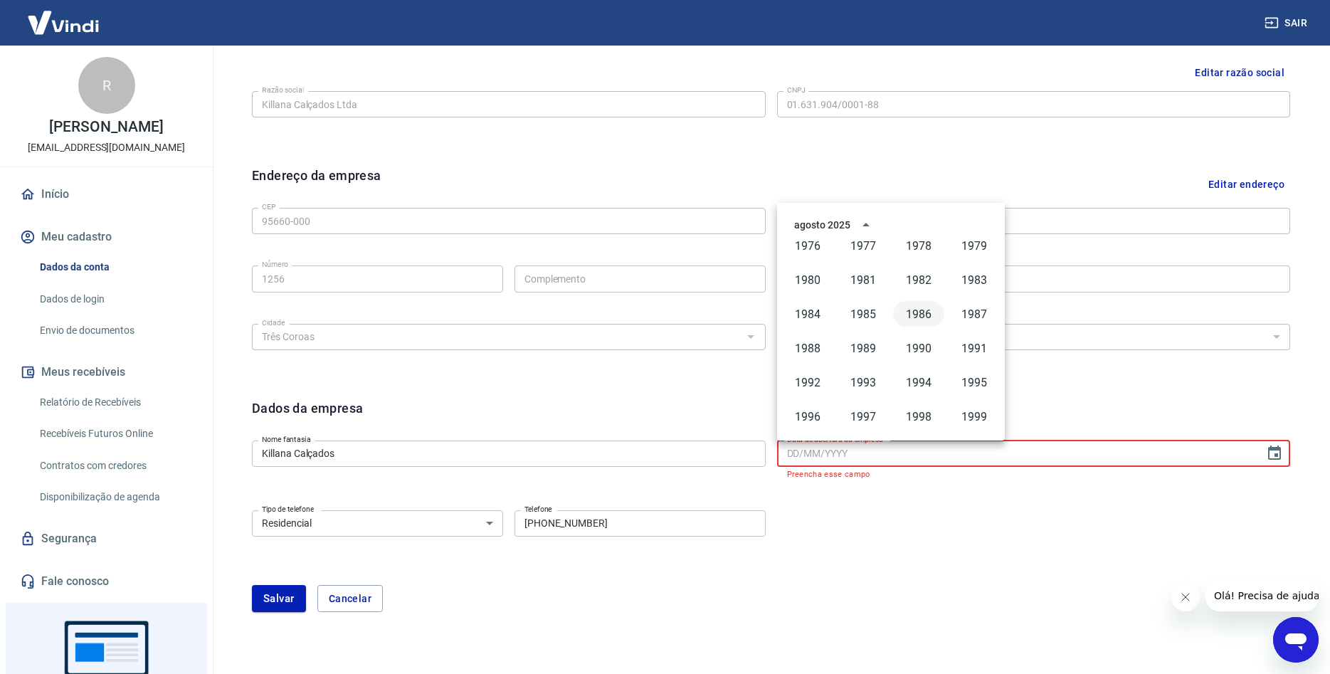
scroll to position [686, 0]
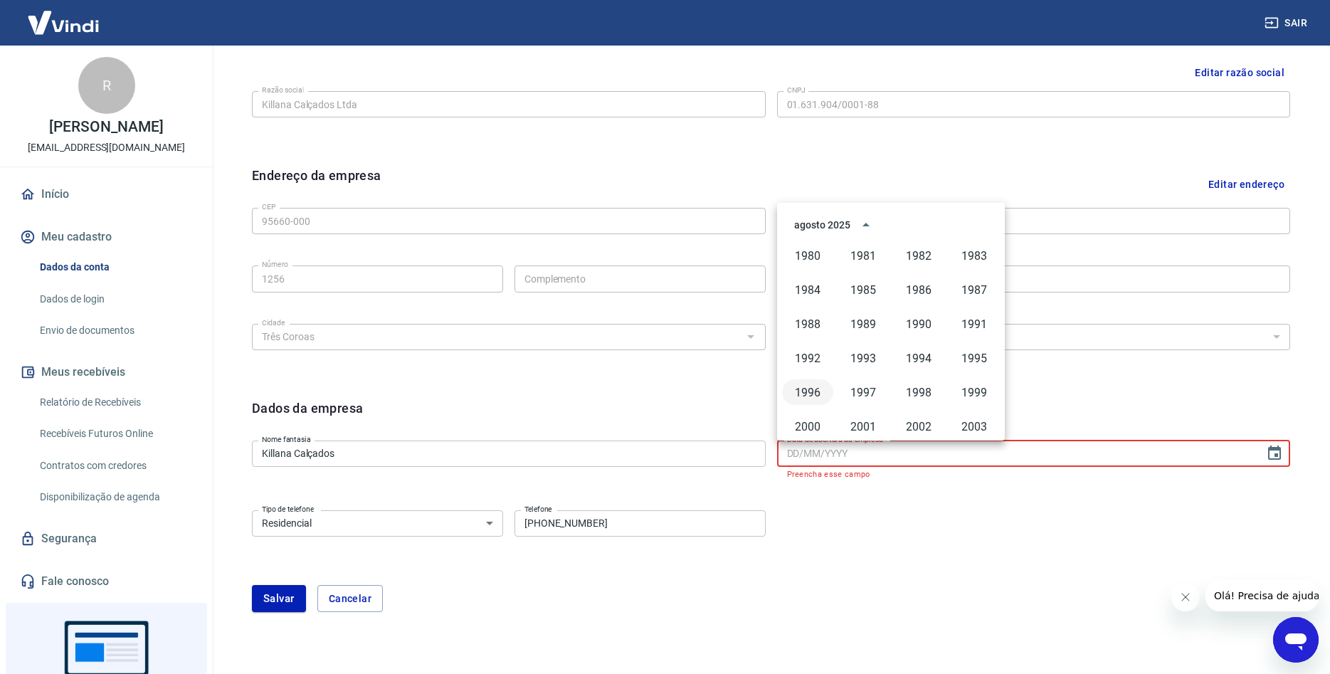
click at [812, 386] on button "1996" at bounding box center [807, 392] width 51 height 26
type input "22/08/1996"
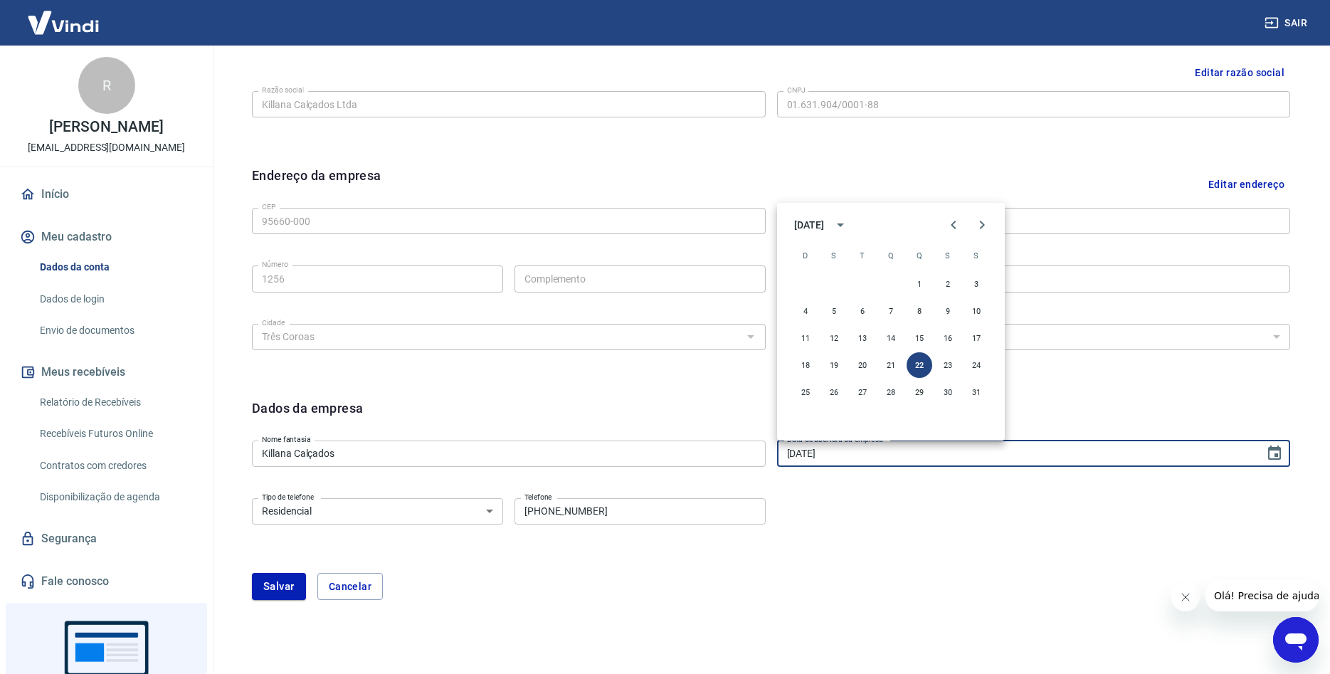
click at [616, 625] on div "Dados da empresa Nome fantasia Killana Calçados Nome fantasia Data de abertura …" at bounding box center [771, 507] width 1061 height 241
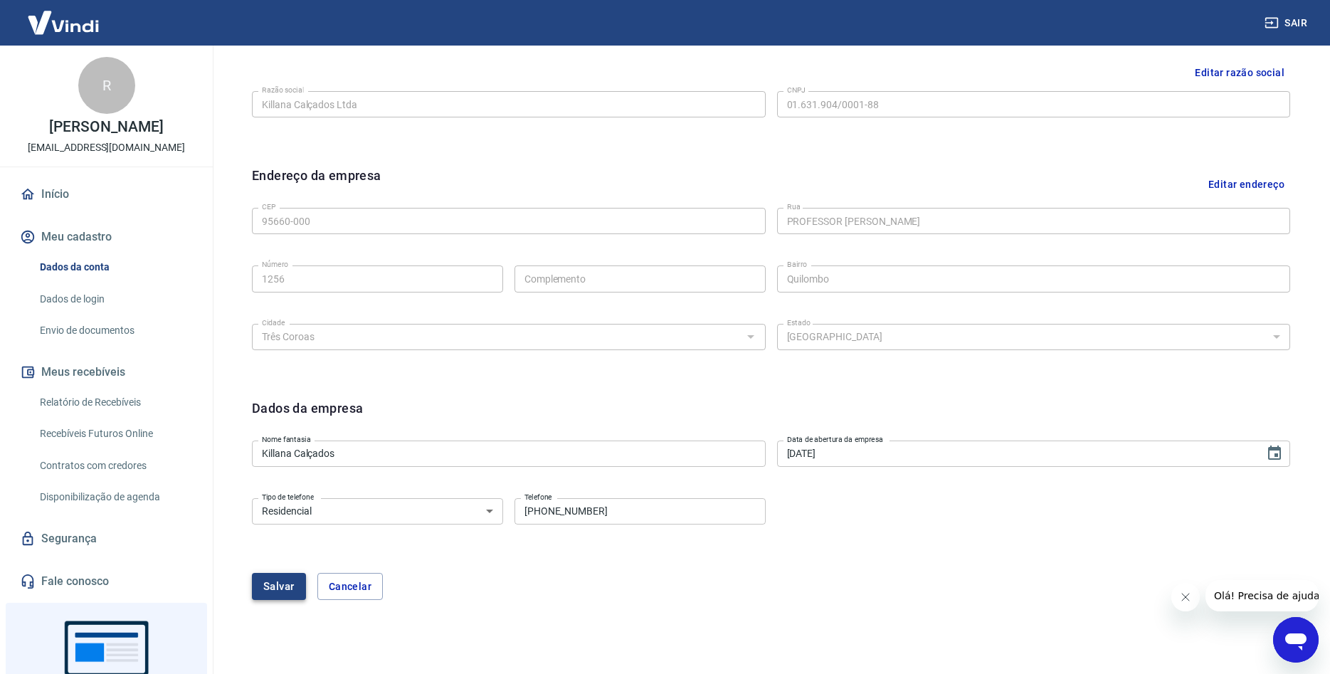
click at [283, 583] on button "Salvar" at bounding box center [279, 586] width 54 height 27
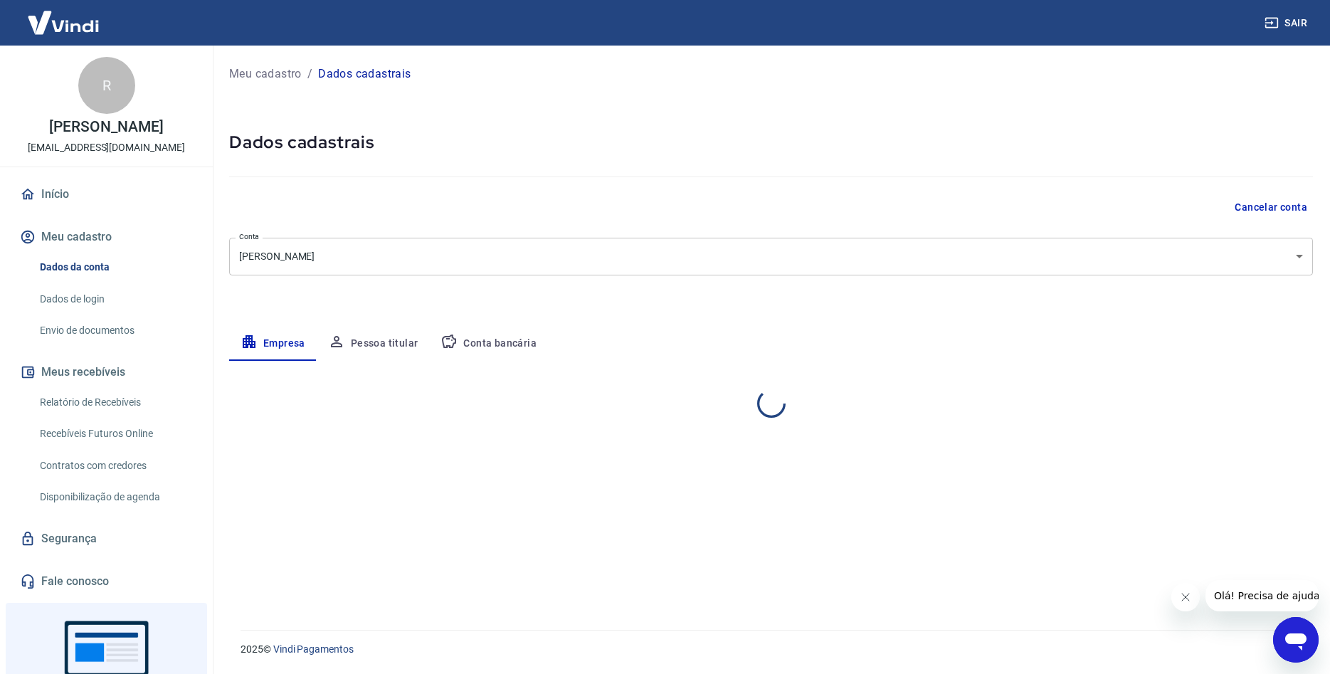
scroll to position [0, 0]
select select "RS"
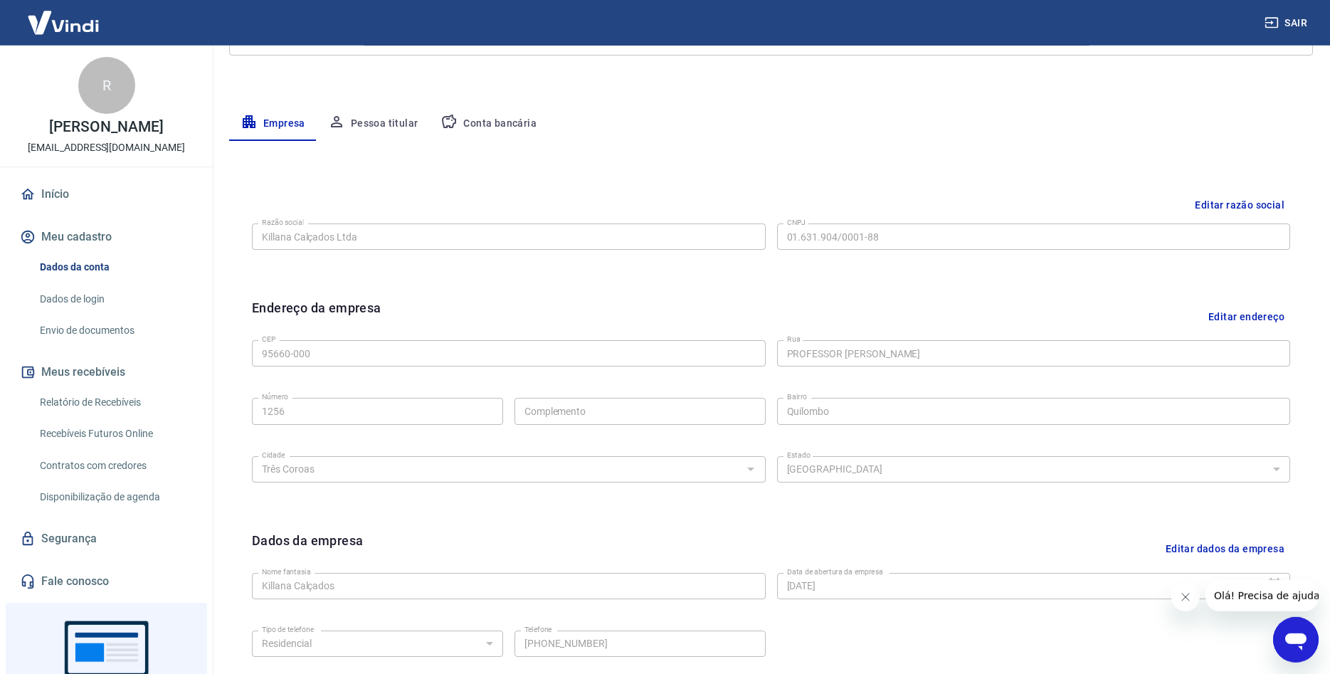
scroll to position [62, 0]
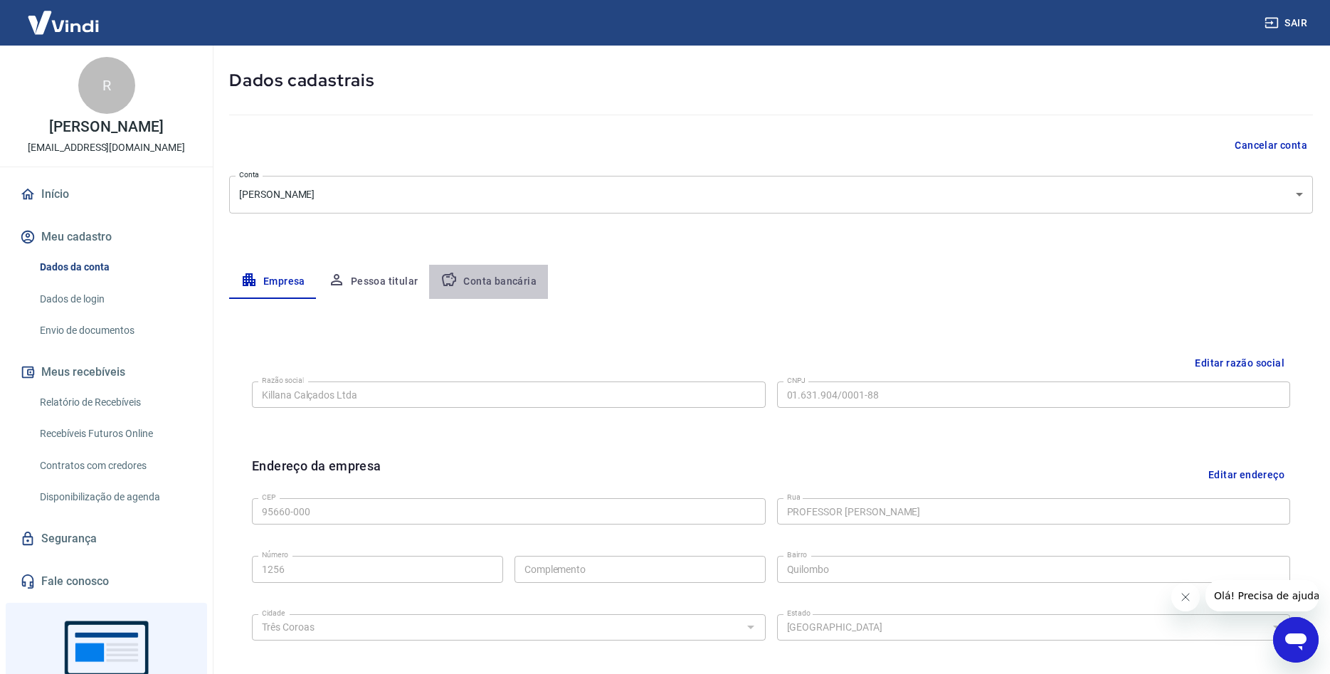
click at [490, 288] on button "Conta bancária" at bounding box center [488, 282] width 119 height 34
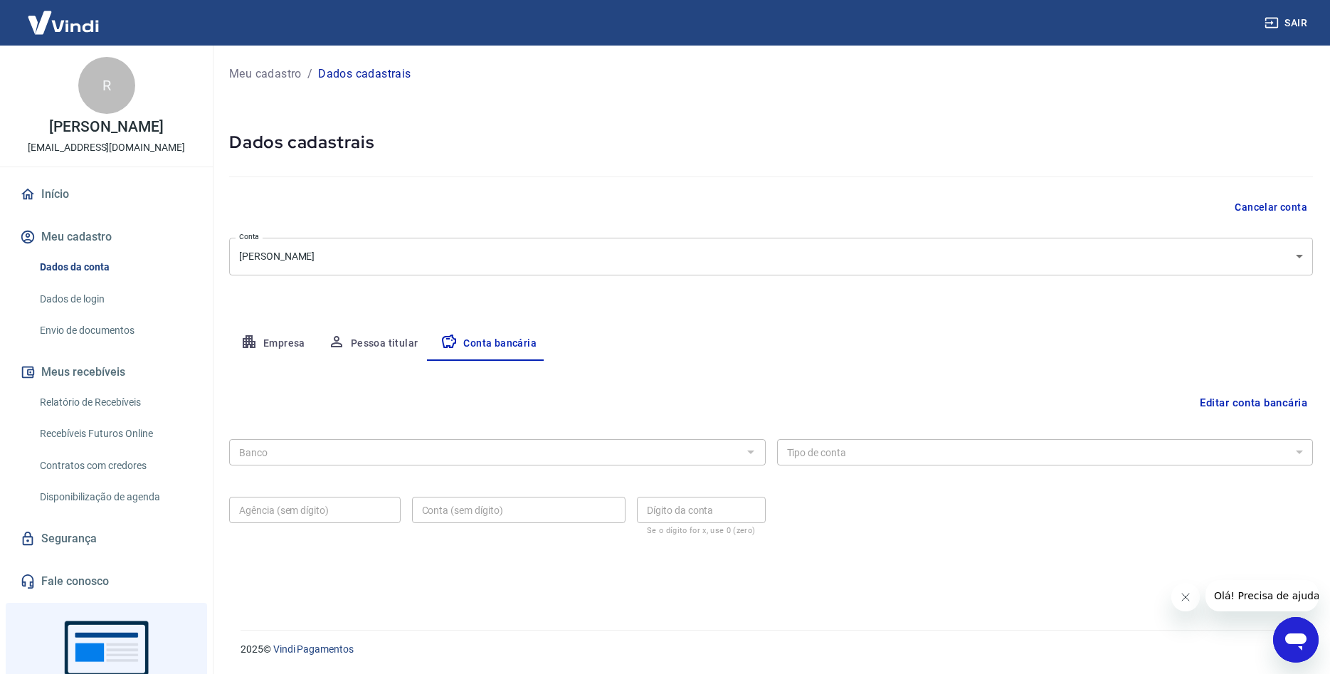
click at [1289, 261] on body "Sair R Roseli Bock marketing@killana.ind.br Início Meu cadastro Dados da conta …" at bounding box center [665, 337] width 1330 height 674
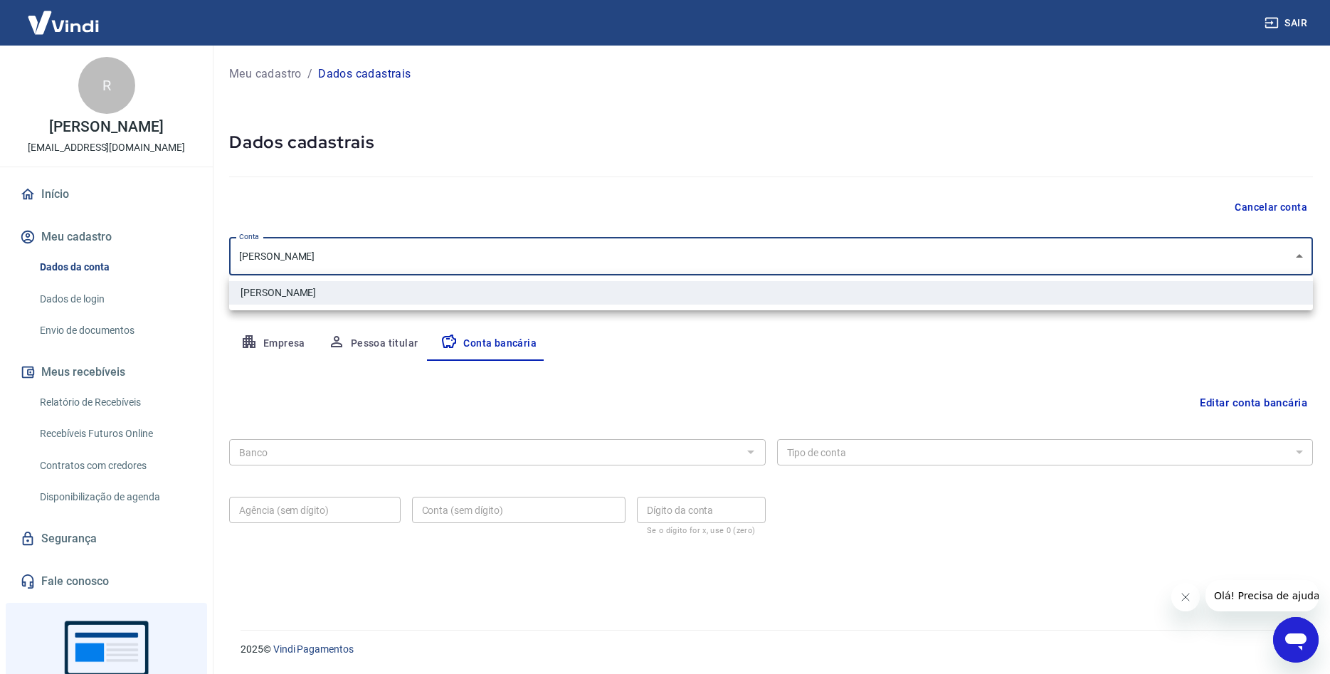
click at [1289, 261] on div at bounding box center [665, 337] width 1330 height 674
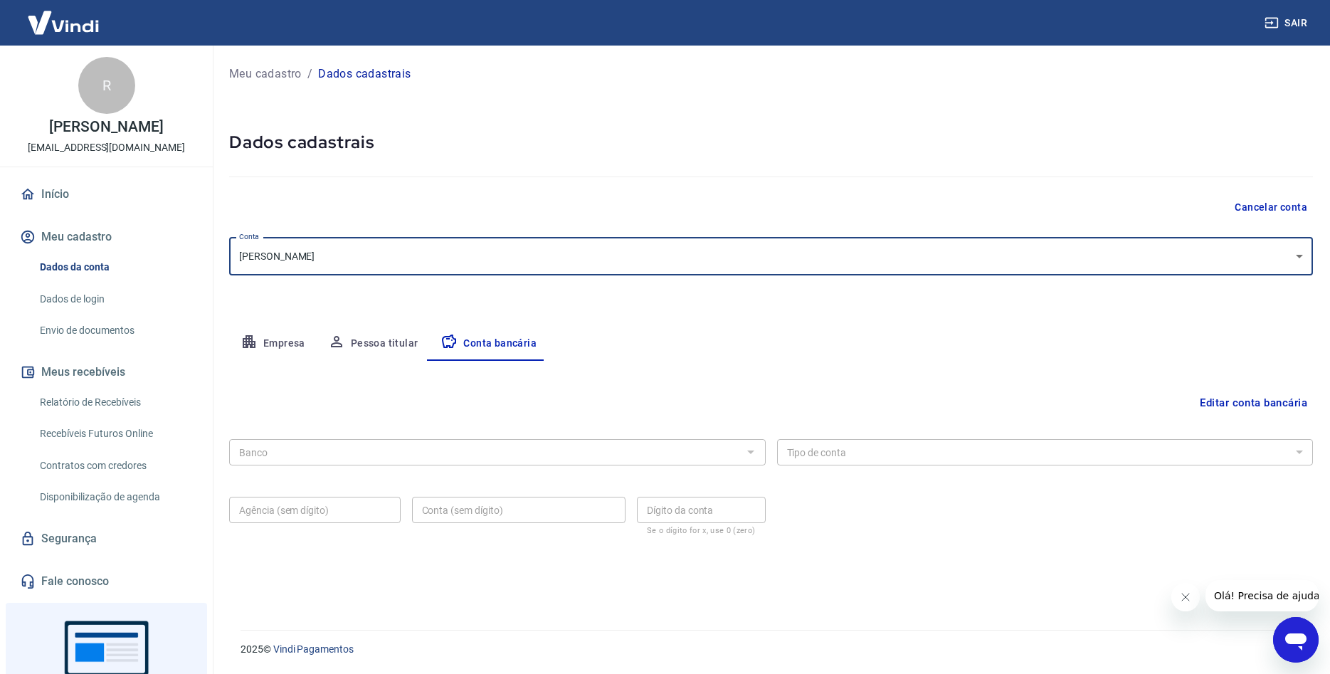
click at [394, 335] on button "Pessoa titular" at bounding box center [373, 344] width 113 height 34
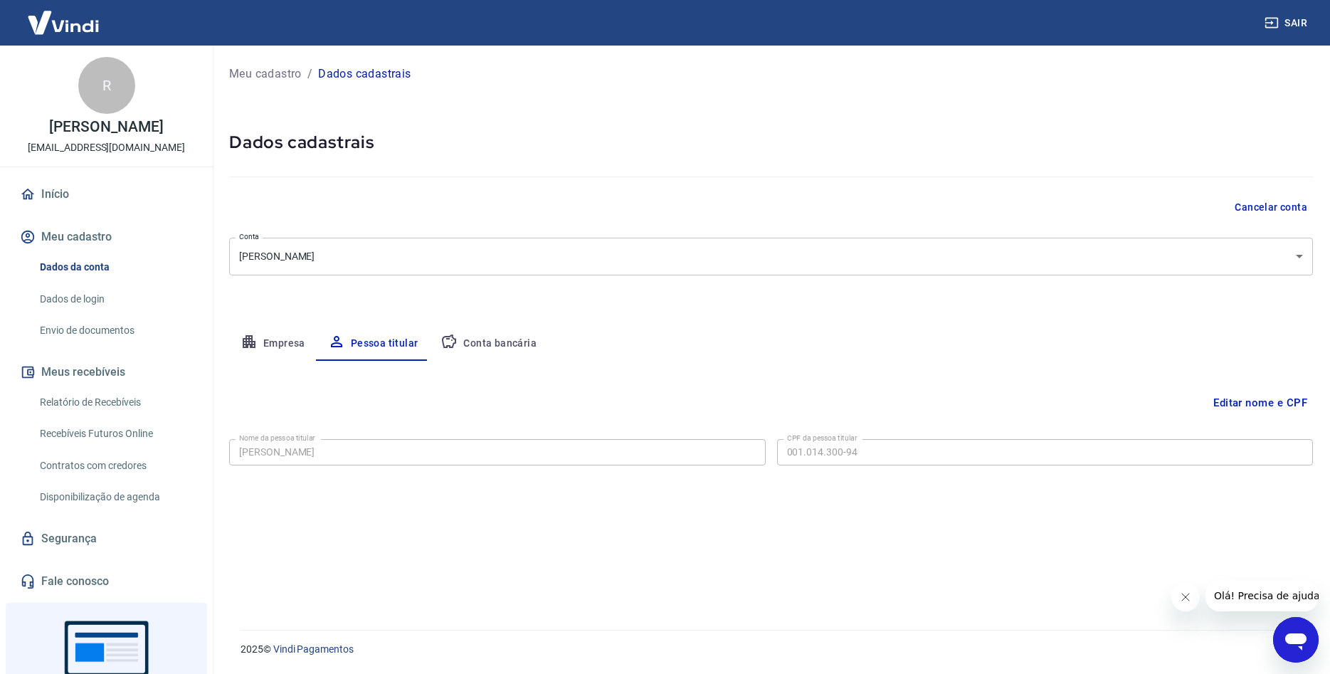
click at [276, 345] on button "Empresa" at bounding box center [273, 344] width 88 height 34
select select "RS"
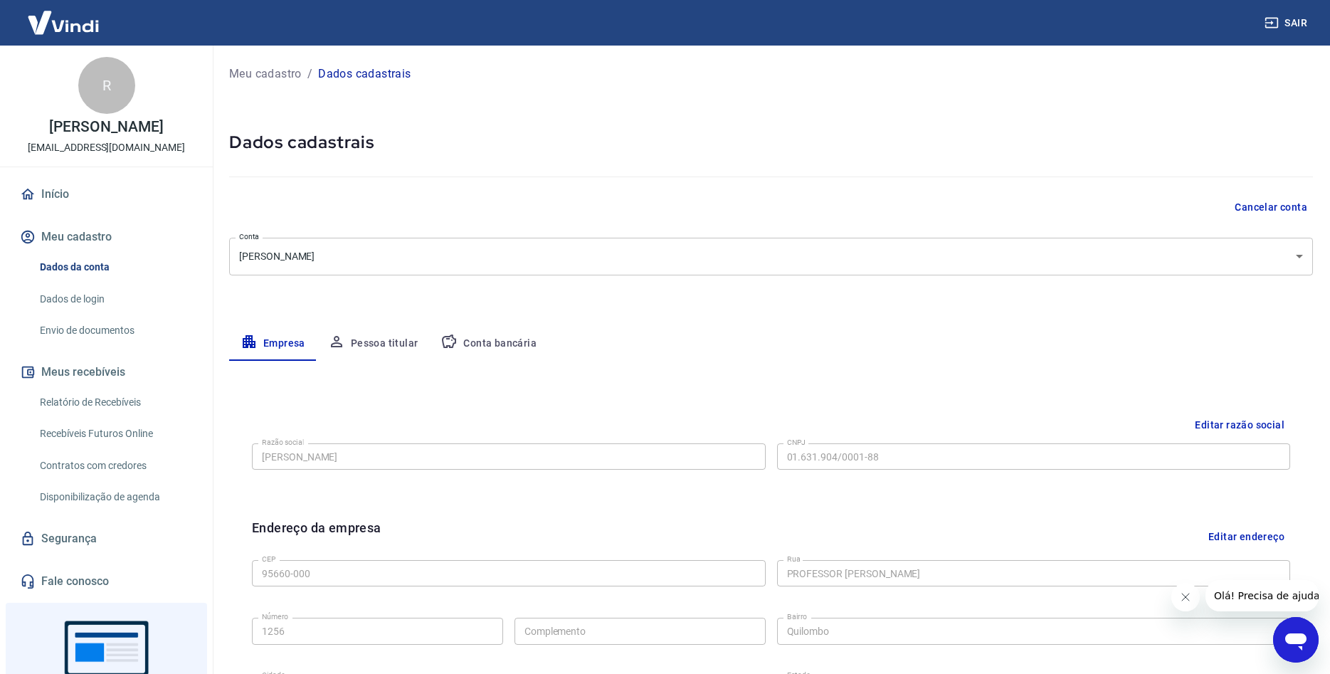
click at [1251, 418] on button "Editar razão social" at bounding box center [1239, 425] width 101 height 26
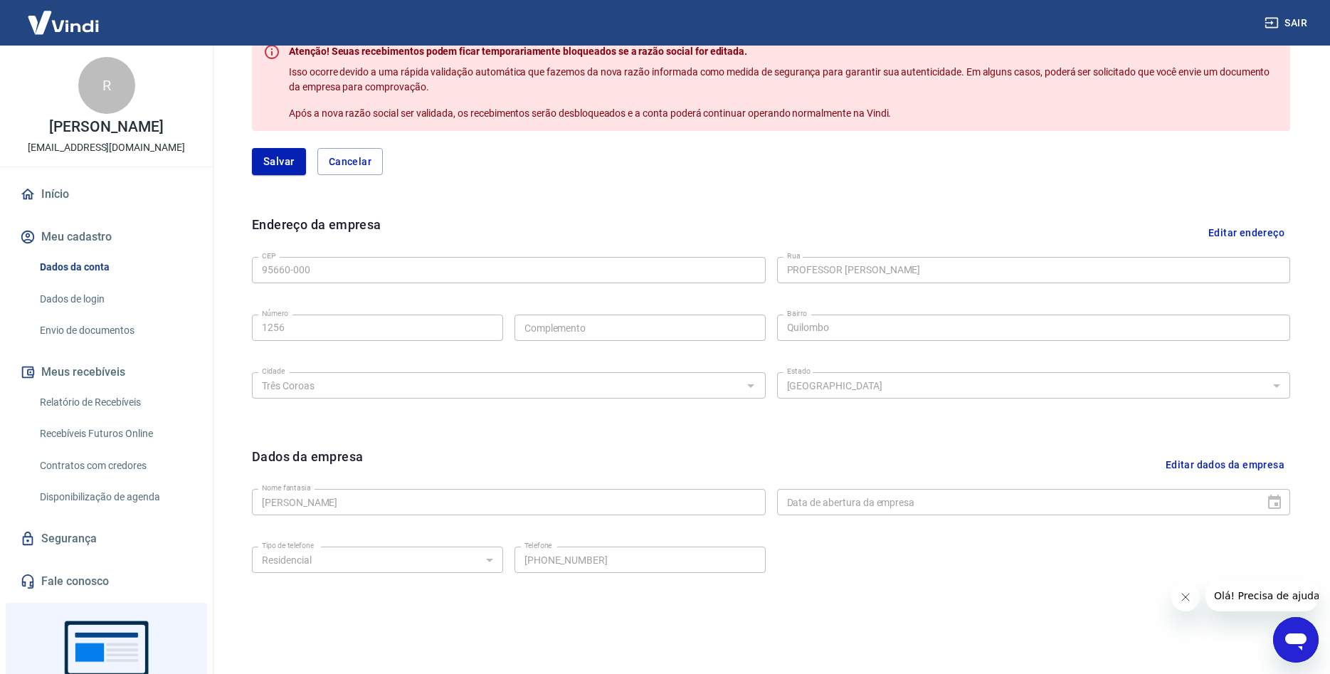
scroll to position [484, 0]
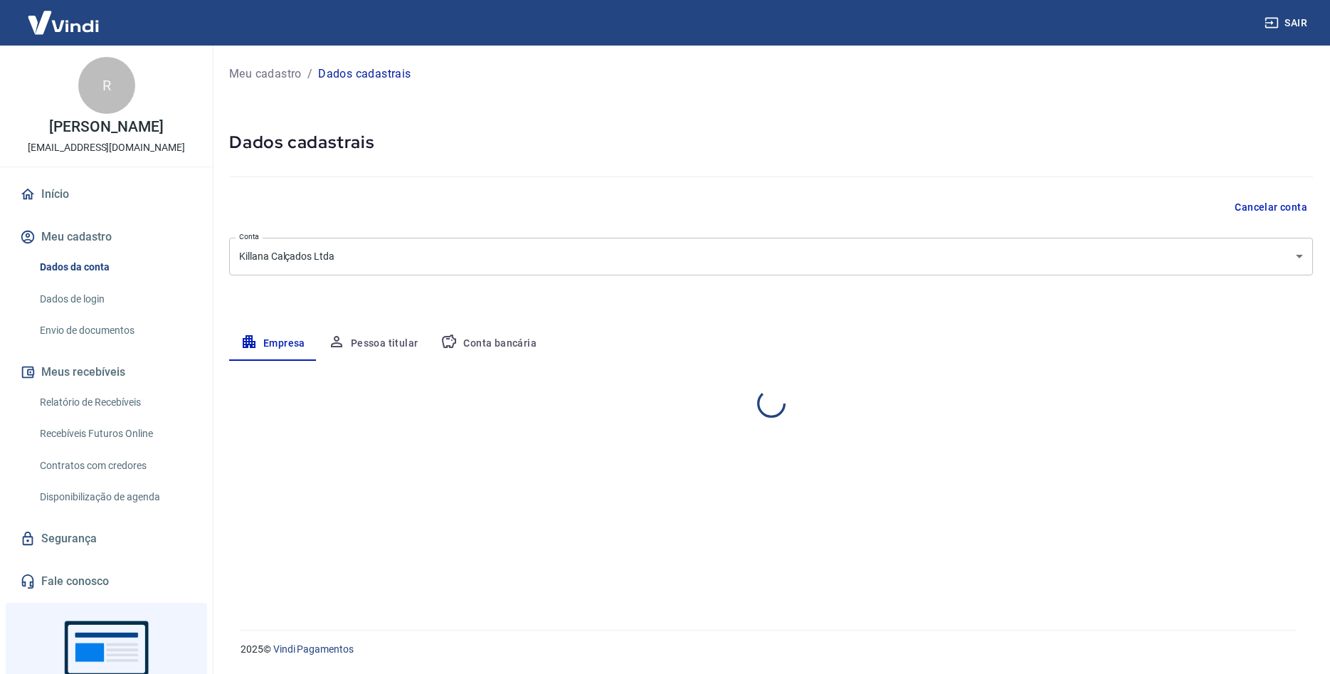
select select "RS"
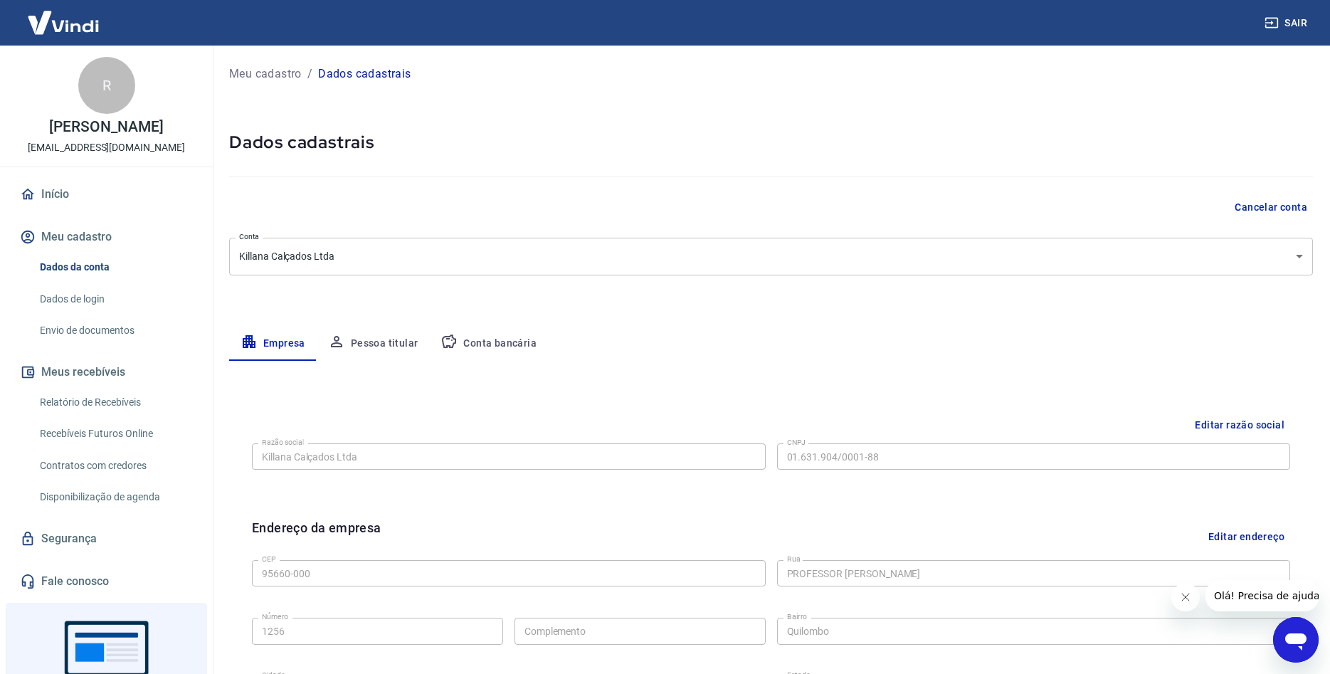
click at [520, 342] on button "Conta bancária" at bounding box center [488, 344] width 119 height 34
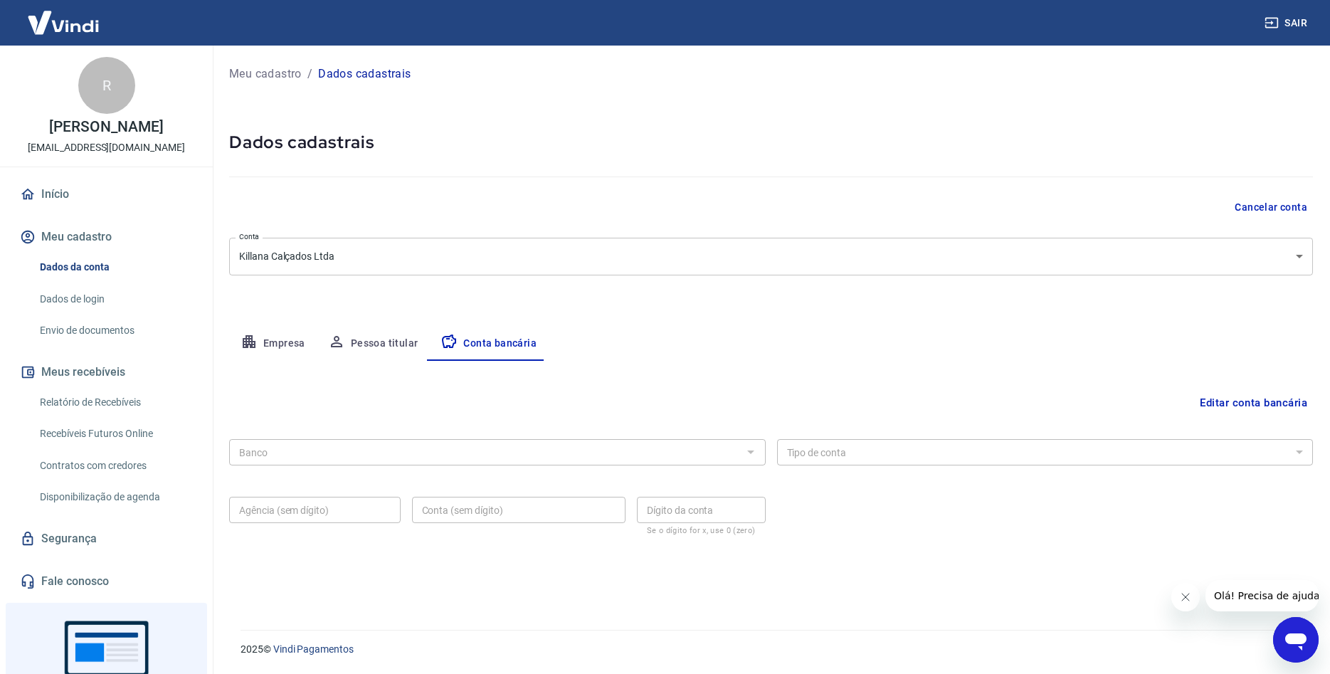
click at [257, 335] on icon "button" at bounding box center [249, 341] width 17 height 17
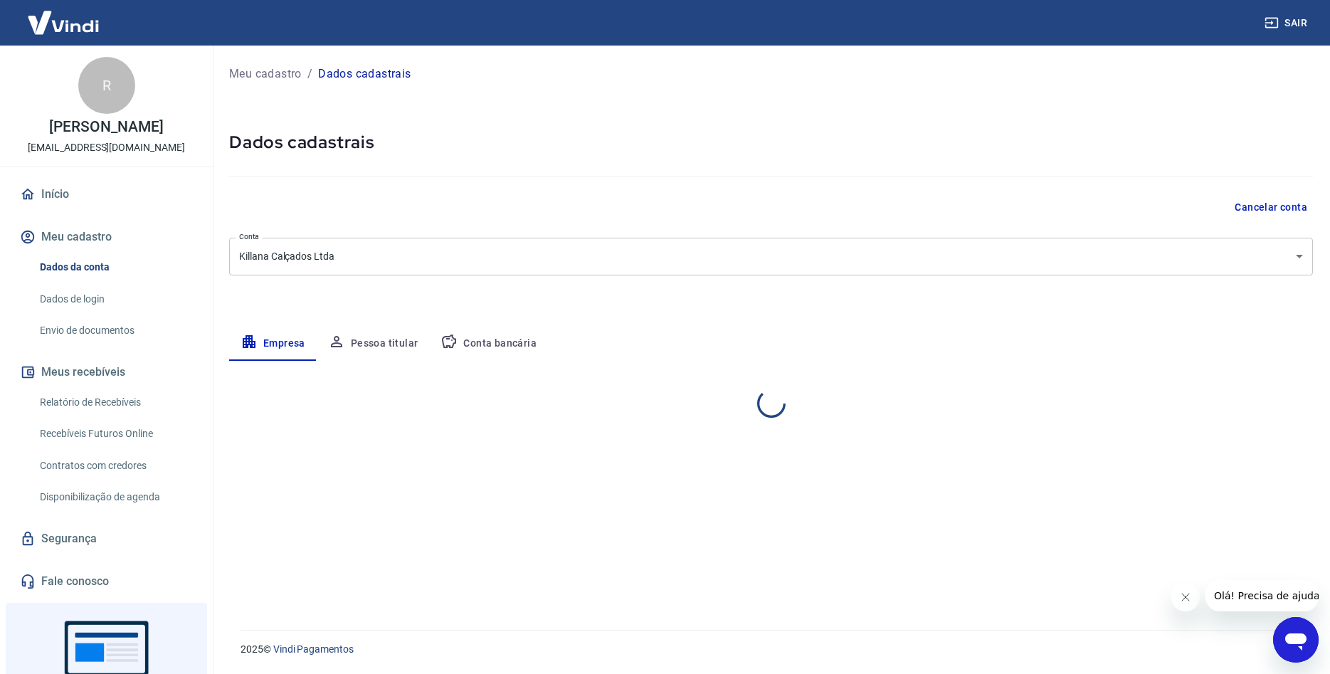
select select "RS"
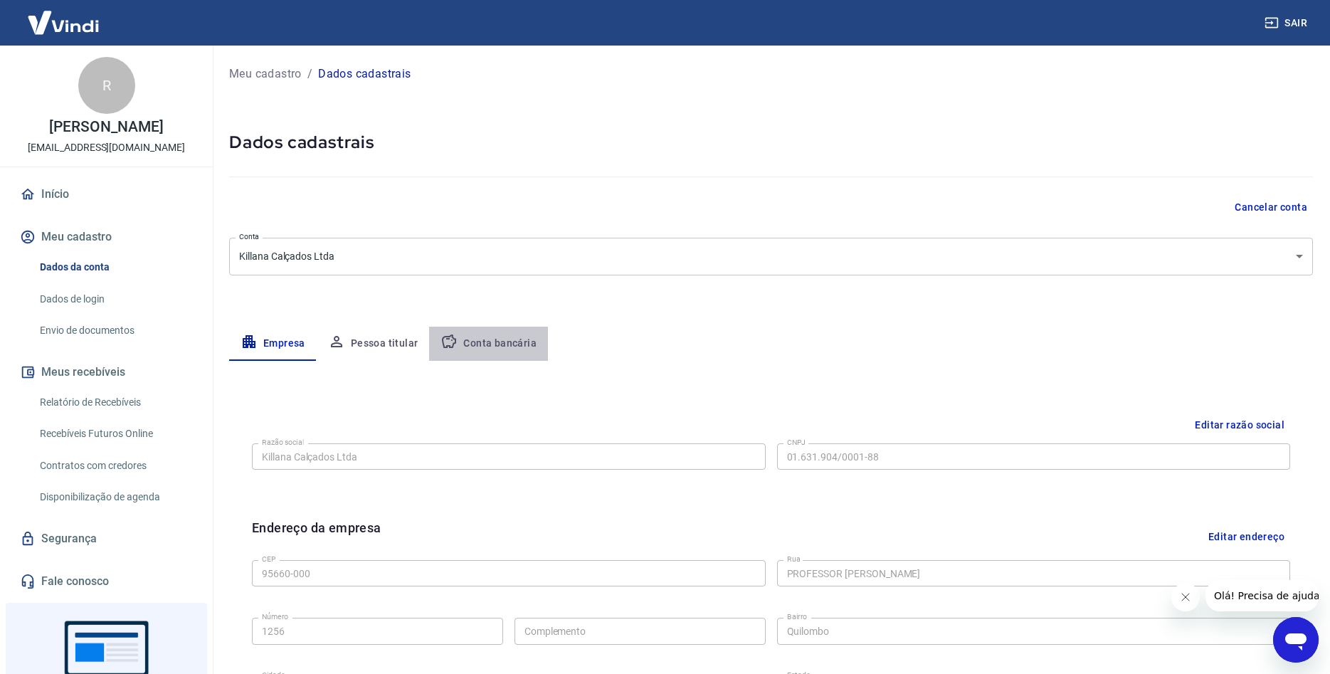
click at [493, 345] on button "Conta bancária" at bounding box center [488, 344] width 119 height 34
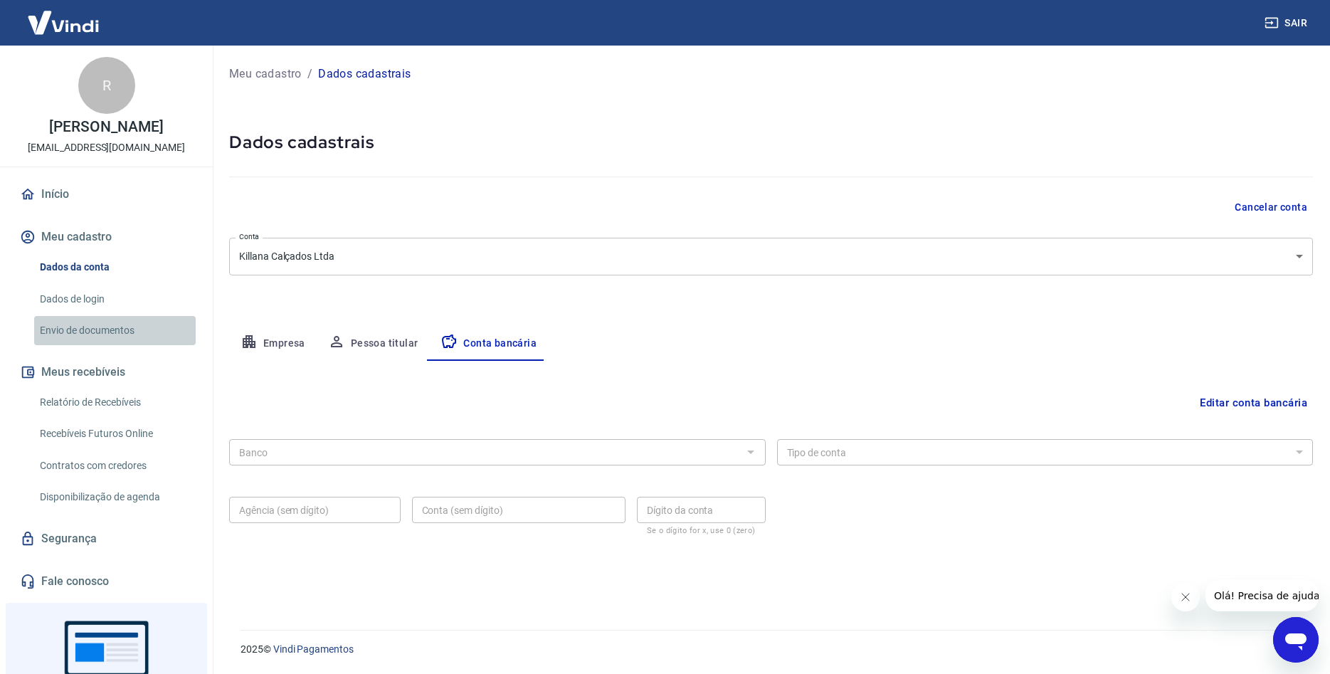
click at [88, 332] on link "Envio de documentos" at bounding box center [115, 330] width 162 height 29
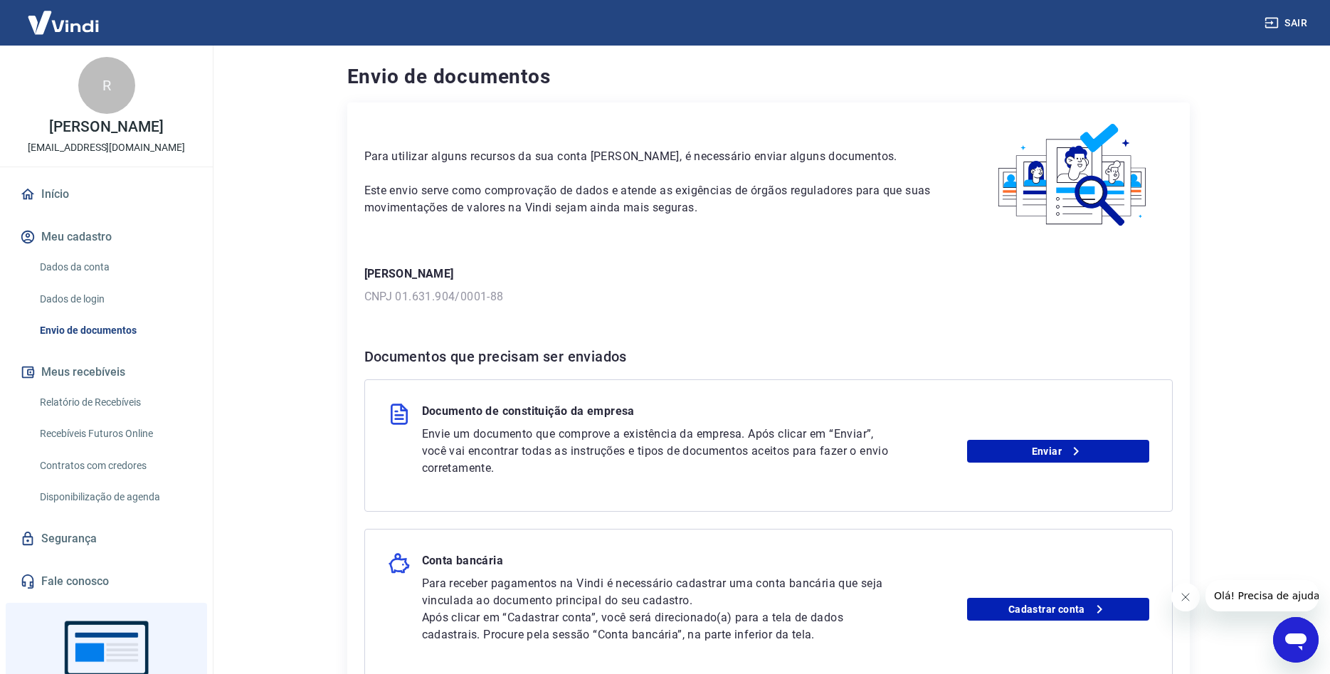
click at [94, 259] on link "Dados da conta" at bounding box center [115, 267] width 162 height 29
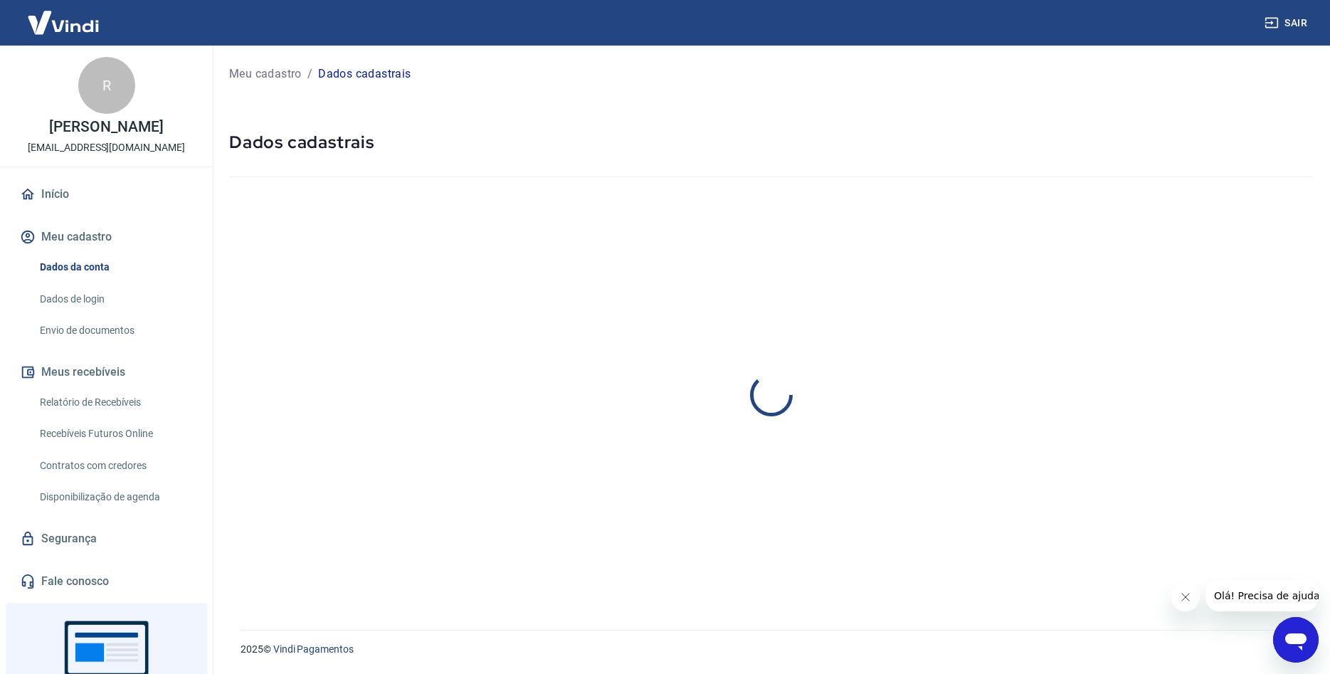
select select "RS"
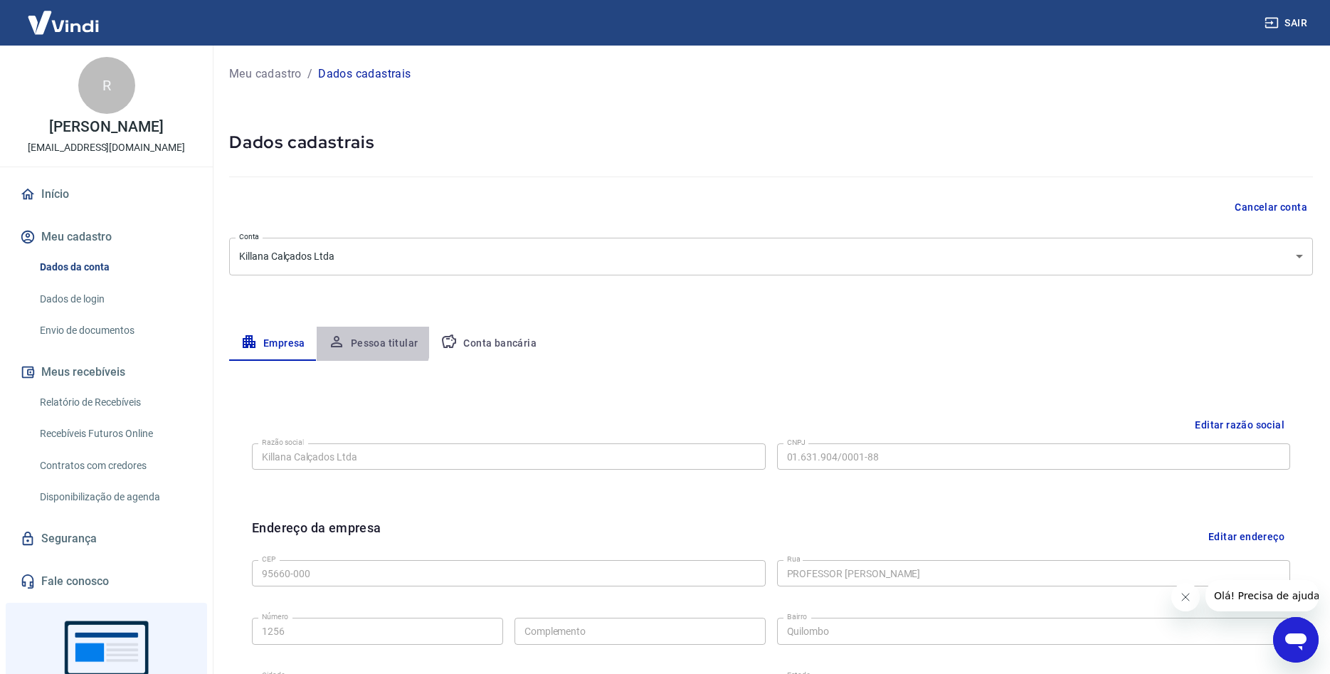
click at [369, 342] on button "Pessoa titular" at bounding box center [373, 344] width 113 height 34
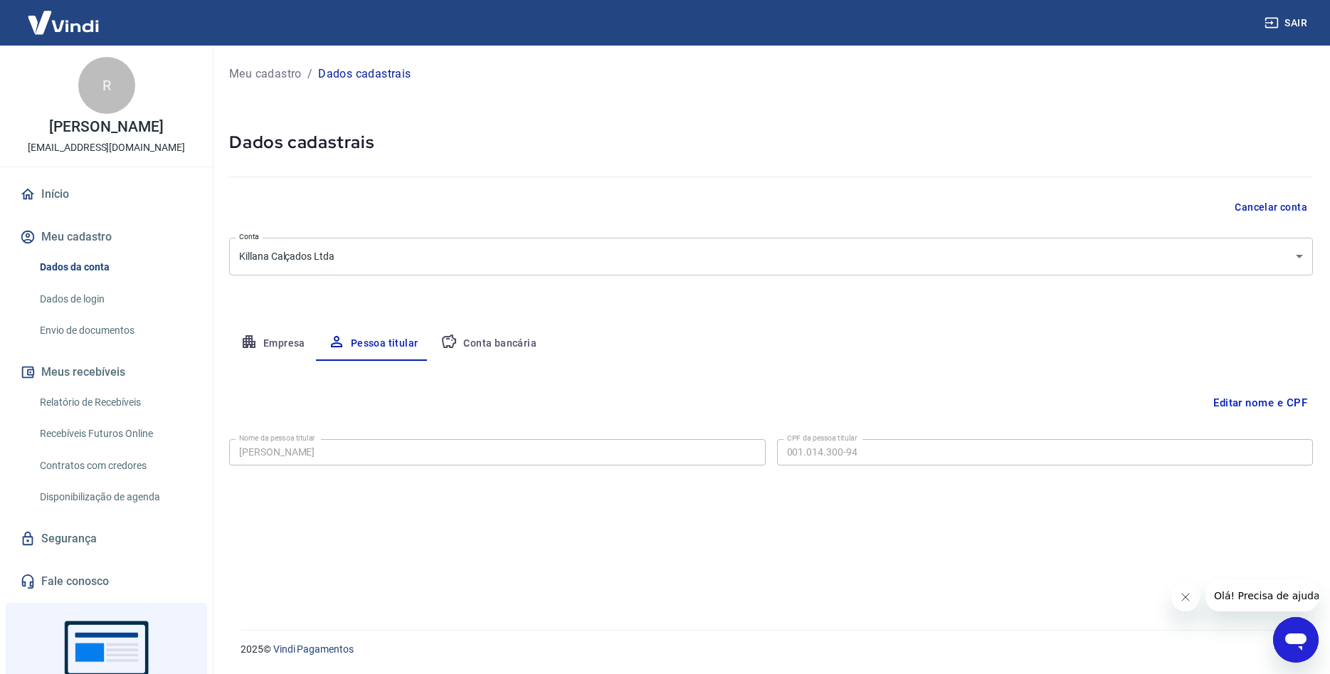
click at [96, 295] on link "Dados de login" at bounding box center [115, 299] width 162 height 29
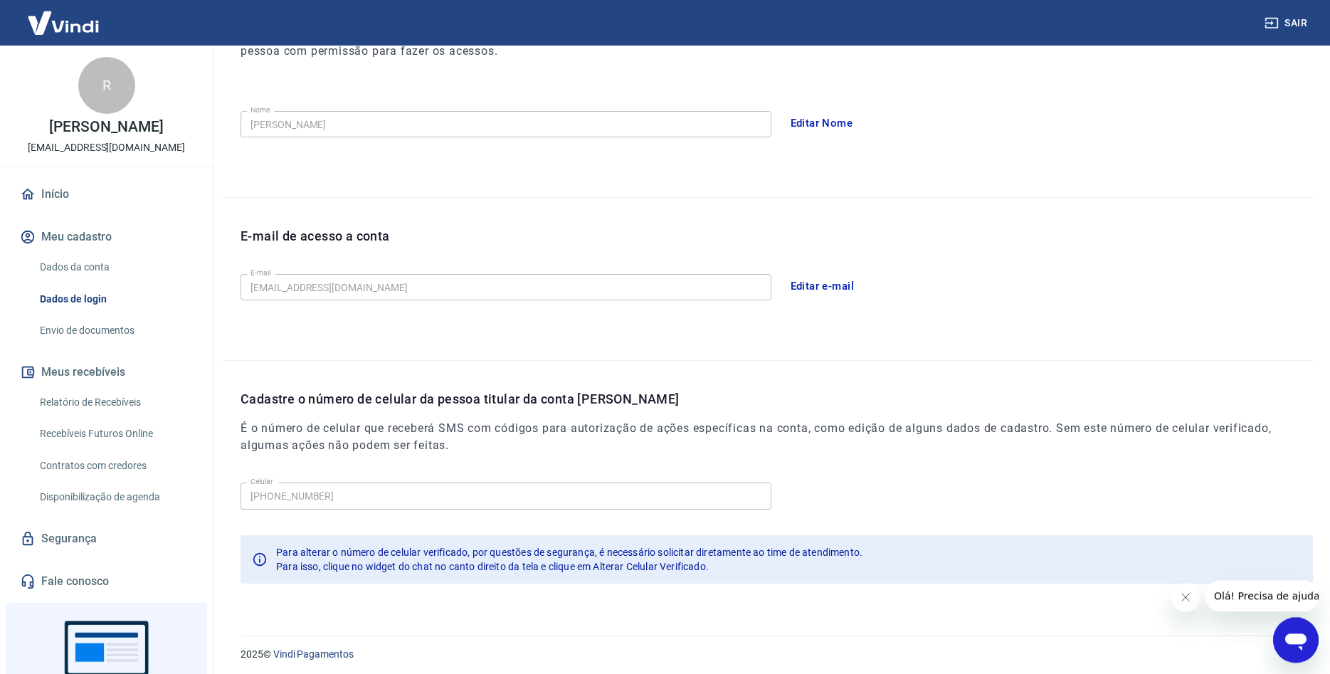
scroll to position [238, 0]
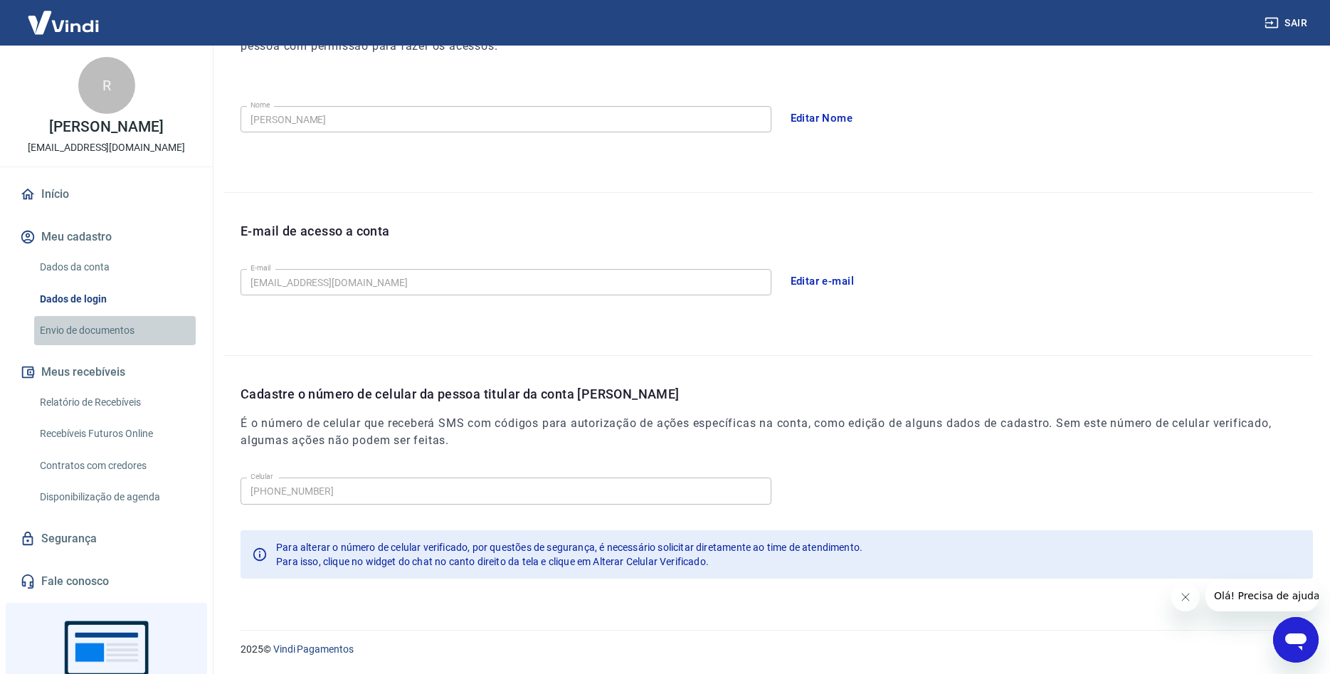
click at [78, 330] on link "Envio de documentos" at bounding box center [115, 330] width 162 height 29
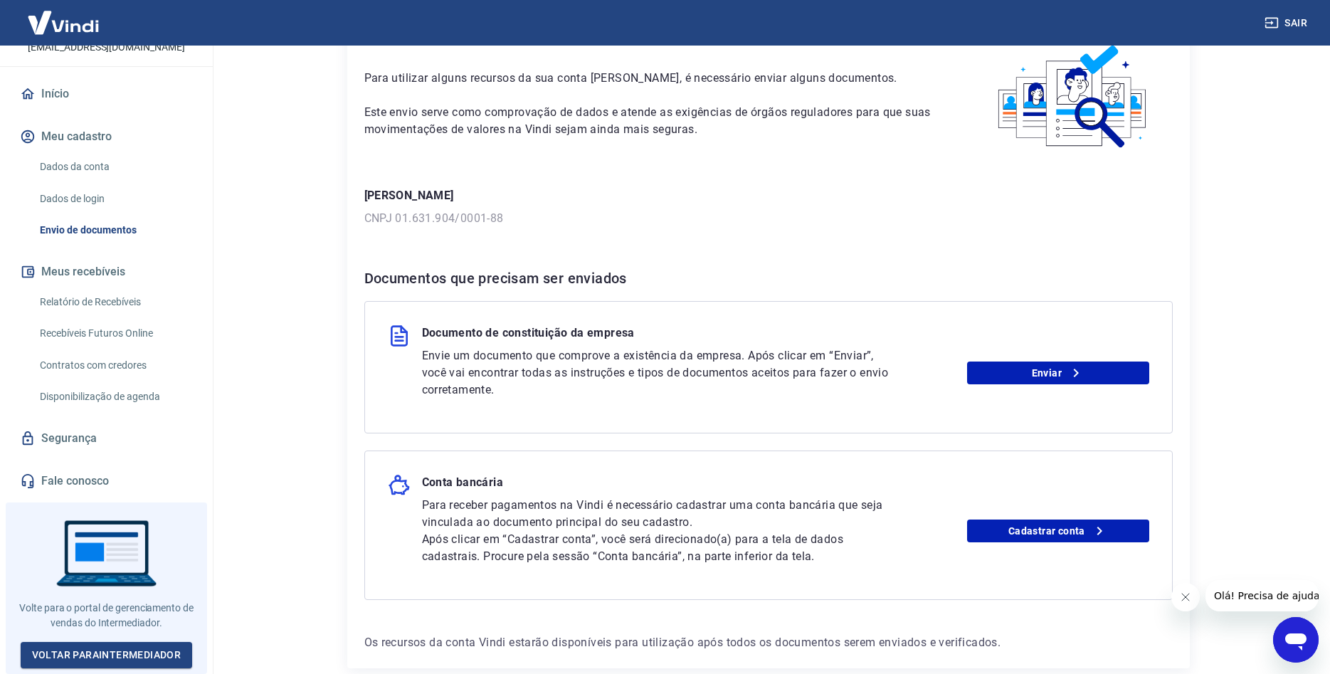
scroll to position [151, 0]
